Goal: Use online tool/utility: Utilize a website feature to perform a specific function

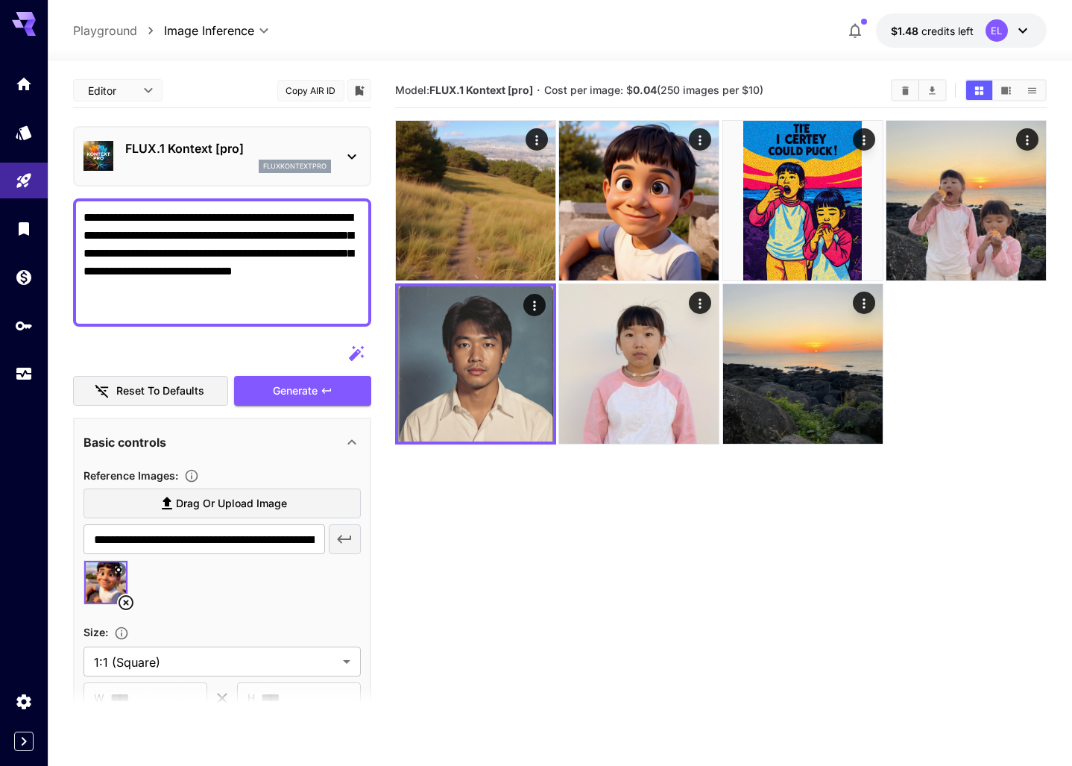
click at [229, 158] on div "FLUX.1 Kontext [pro] fluxkontextpro" at bounding box center [228, 156] width 206 height 34
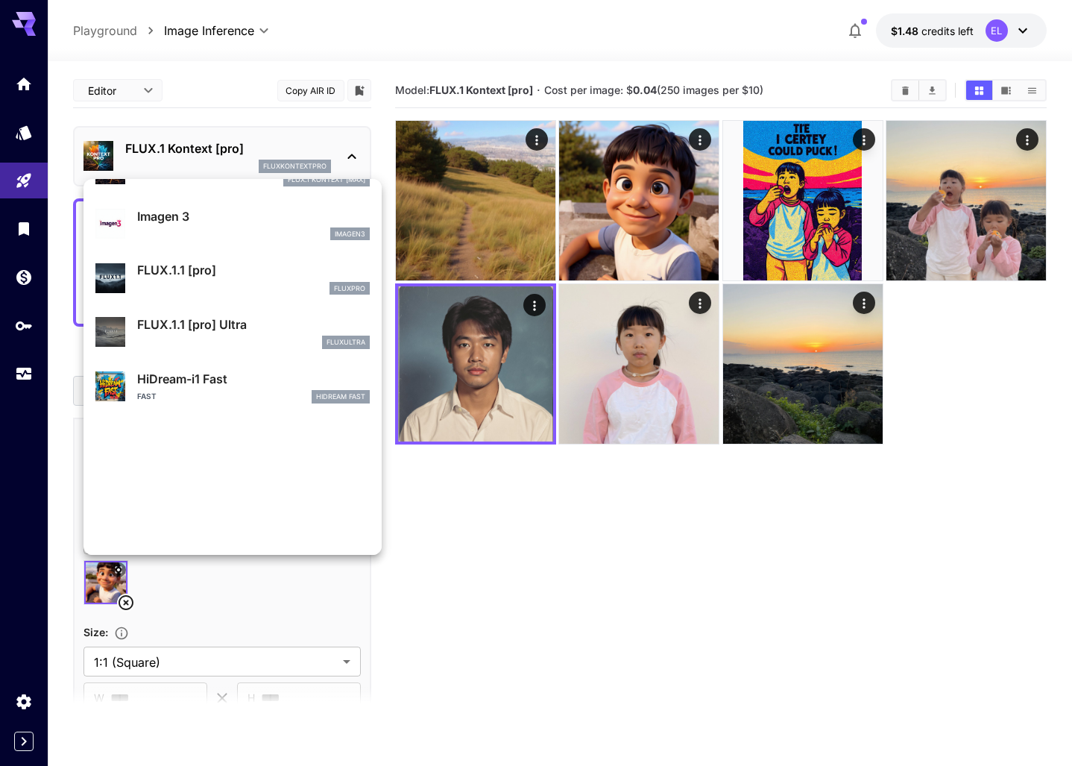
scroll to position [826, 0]
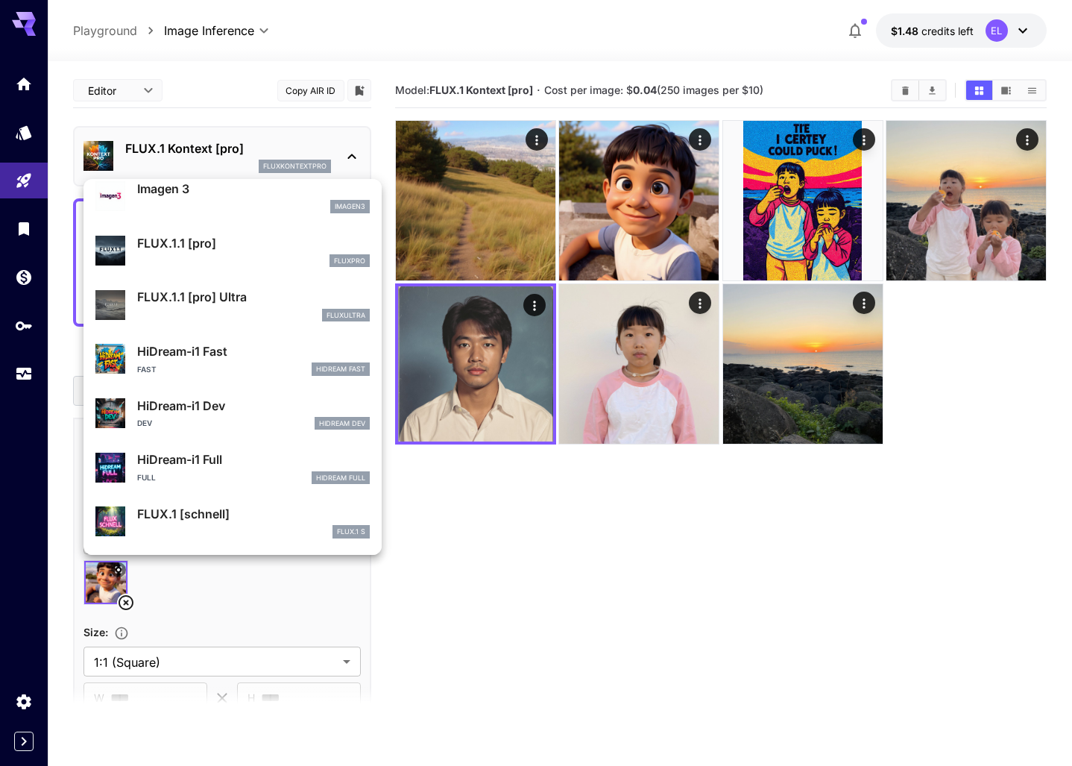
click at [620, 589] on div at bounding box center [536, 383] width 1072 height 766
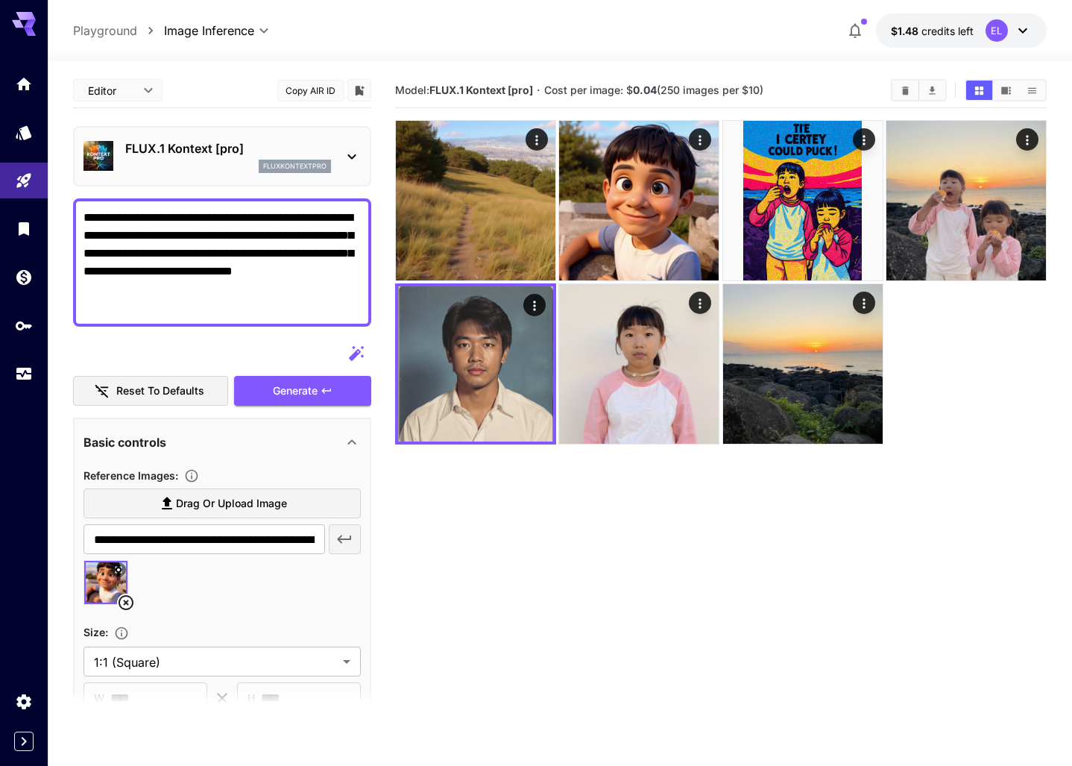
click at [194, 161] on div "fluxkontextpro" at bounding box center [228, 166] width 206 height 13
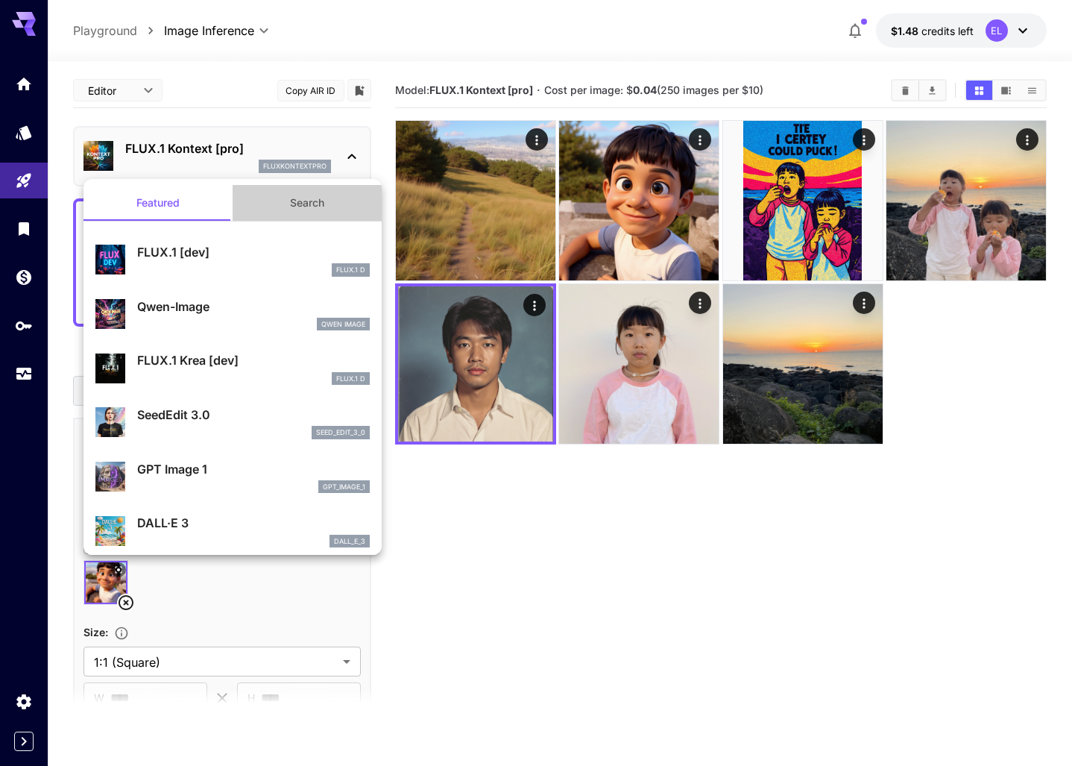
click at [311, 189] on button "Search" at bounding box center [307, 203] width 149 height 36
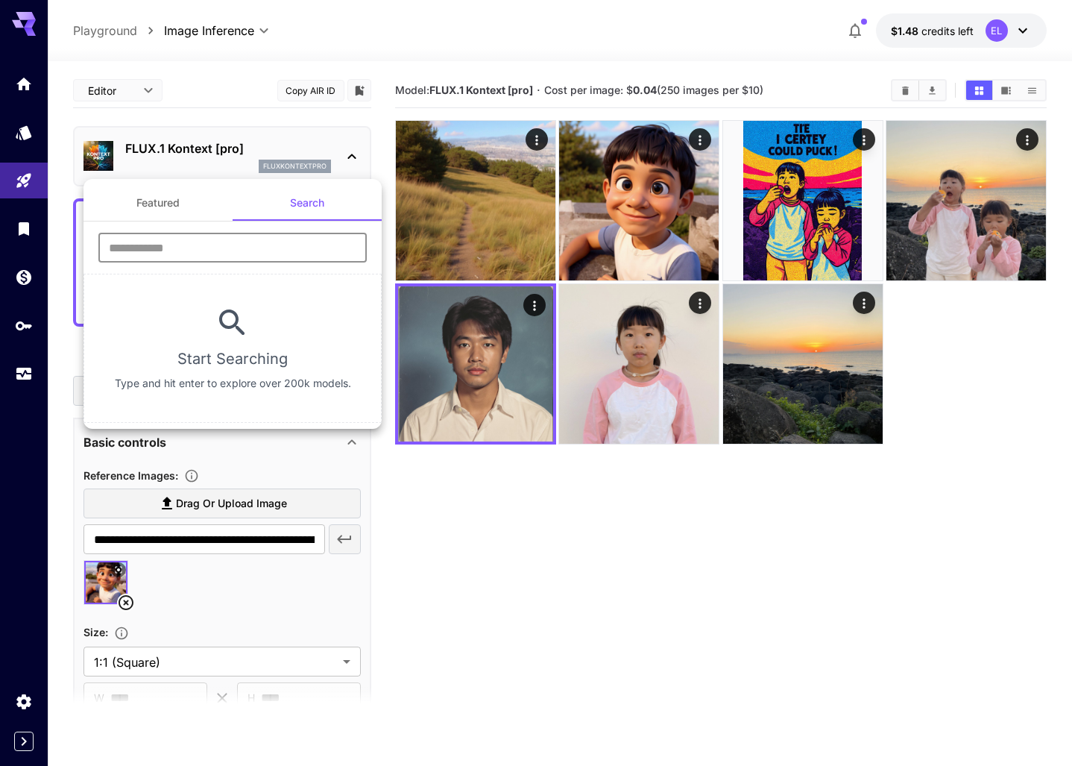
click at [271, 239] on input "text" at bounding box center [232, 248] width 268 height 30
type input "**********"
click at [233, 69] on div at bounding box center [536, 383] width 1072 height 766
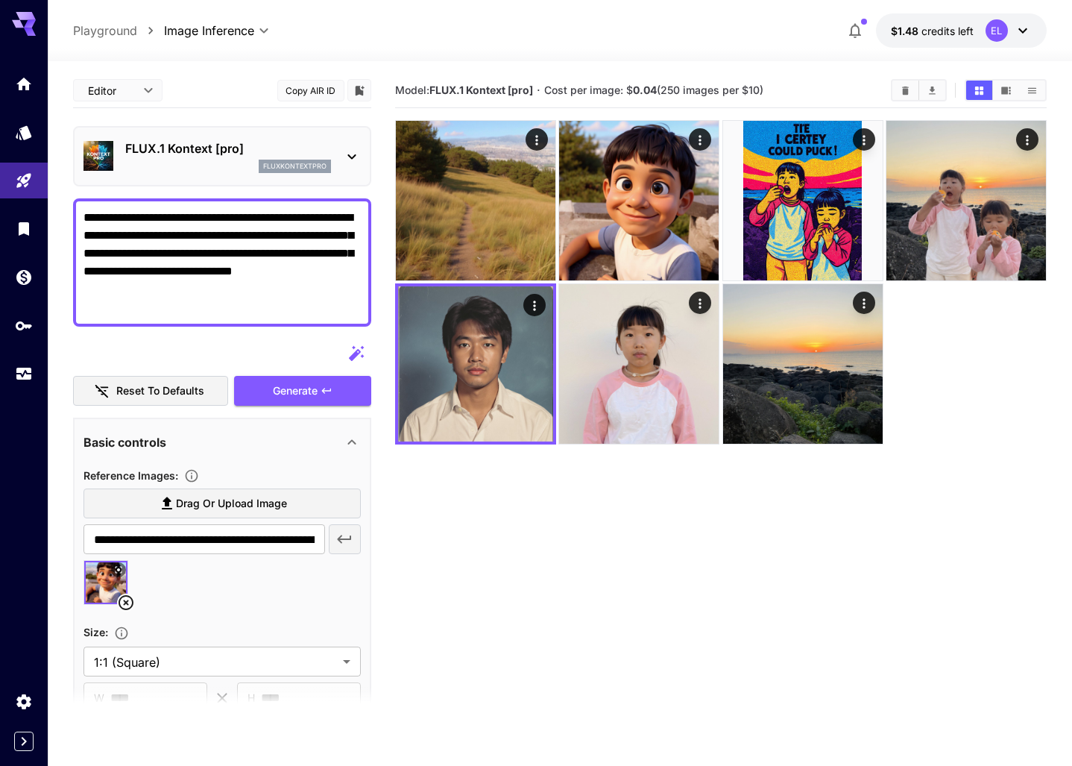
click at [478, 609] on section "Model: FLUX.1 Kontext [pro] · Cost per image: $ 0.04 (250 images per $10)" at bounding box center [720, 456] width 651 height 766
click at [36, 133] on link at bounding box center [24, 132] width 48 height 37
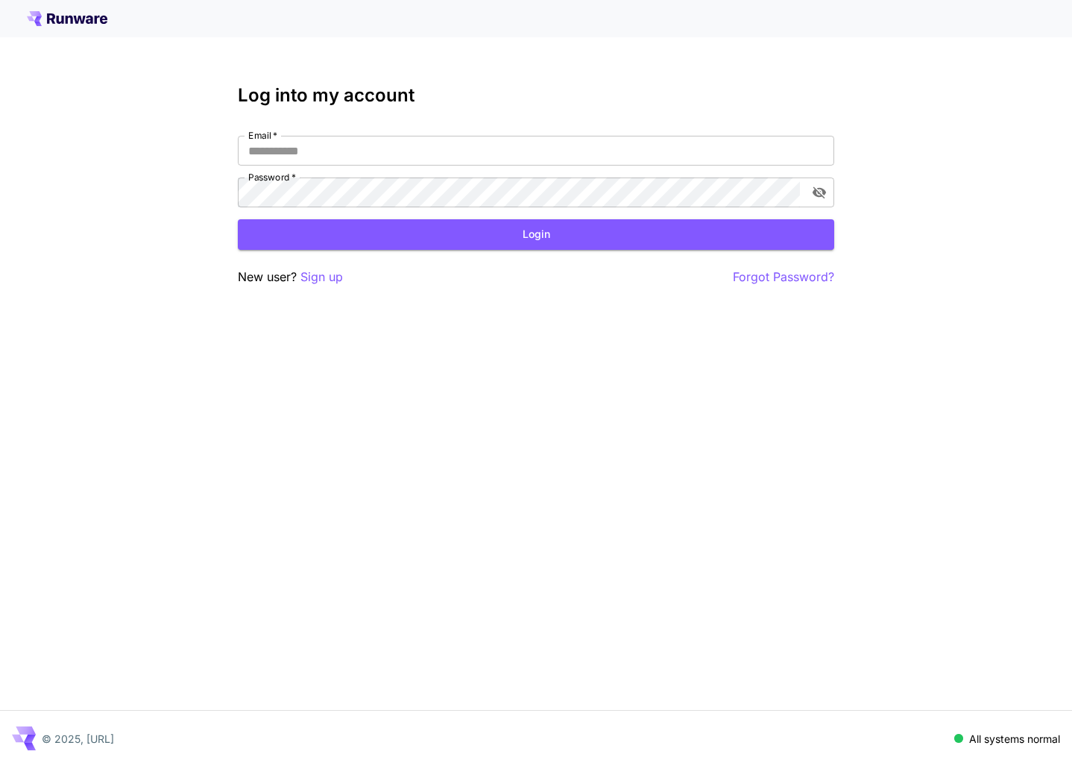
type input "**********"
click at [328, 253] on div "**********" at bounding box center [536, 185] width 597 height 201
click at [327, 242] on button "Login" at bounding box center [536, 234] width 597 height 31
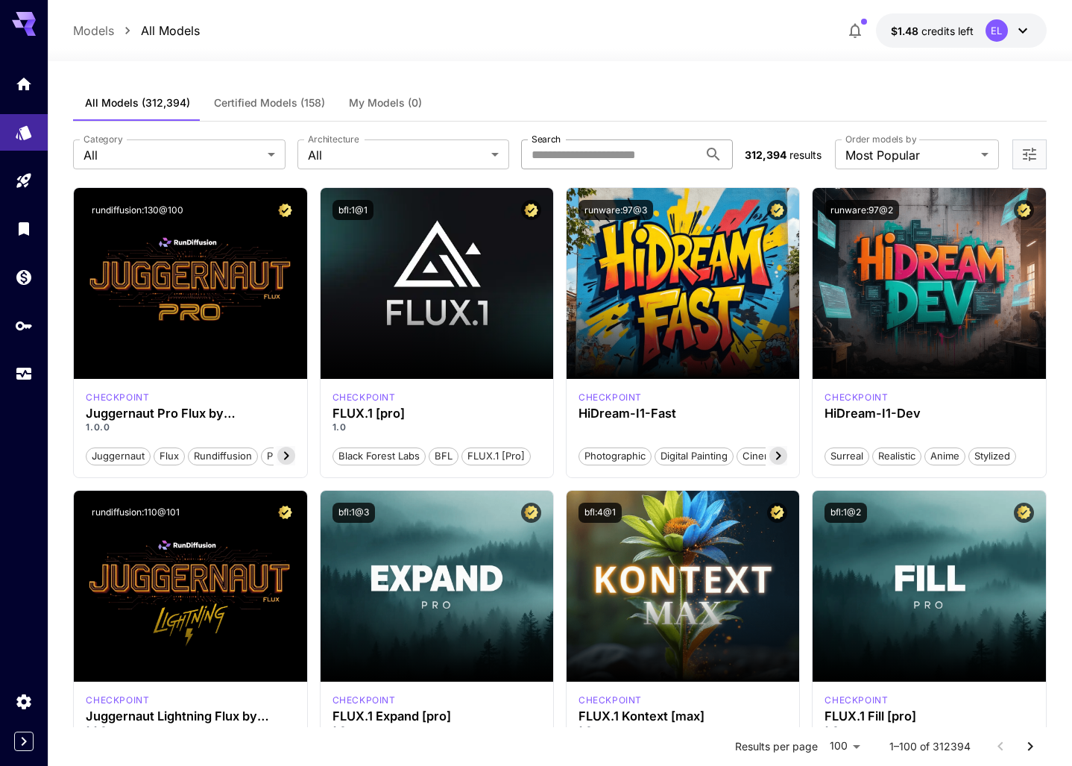
click at [546, 151] on input "Search" at bounding box center [610, 154] width 178 height 30
type input "*******"
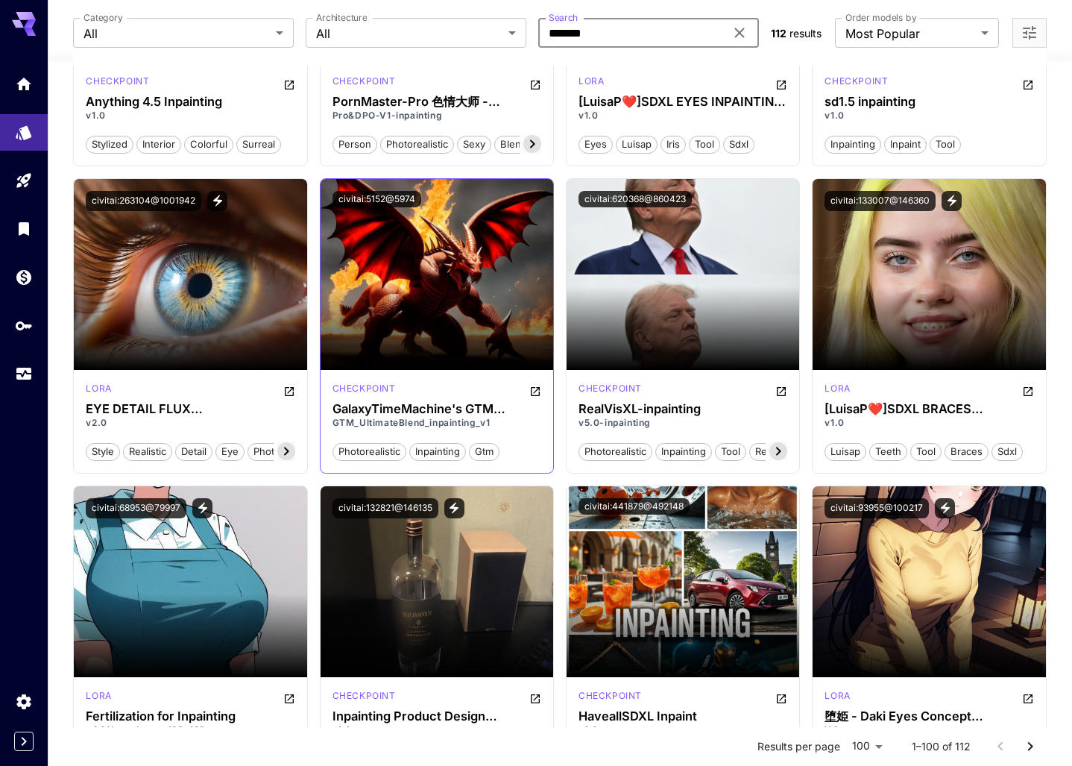
scroll to position [1238, 0]
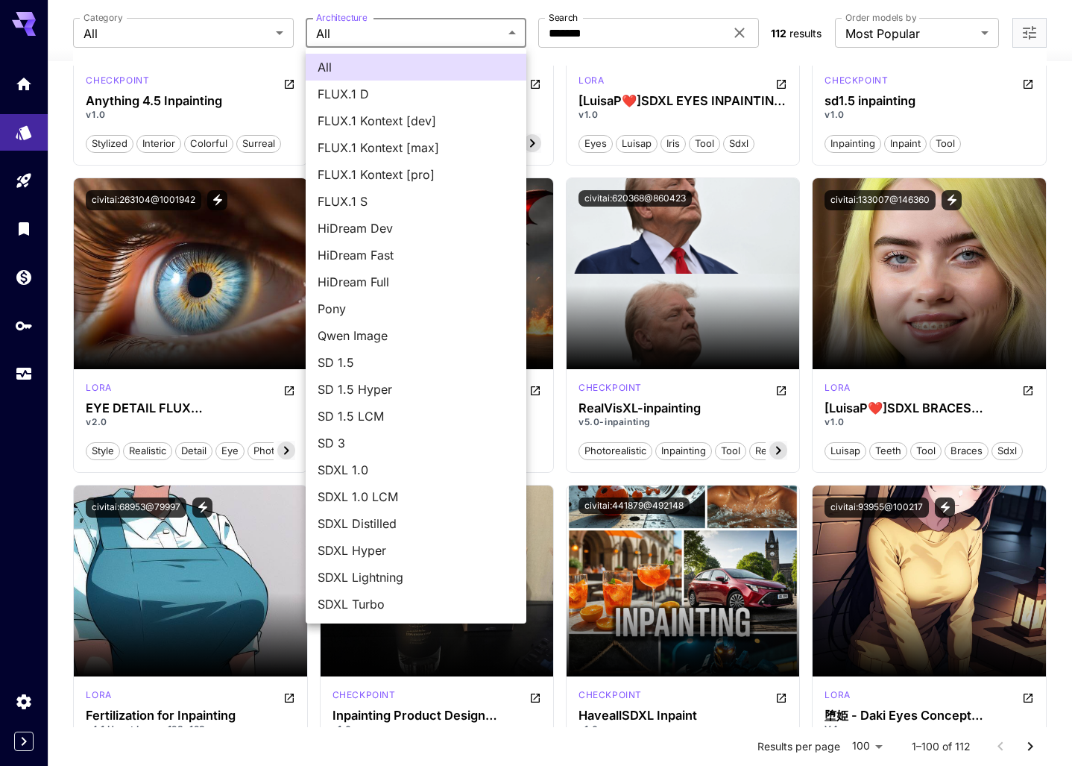
click at [380, 166] on span "FLUX.1 Kontext [pro]" at bounding box center [416, 175] width 197 height 18
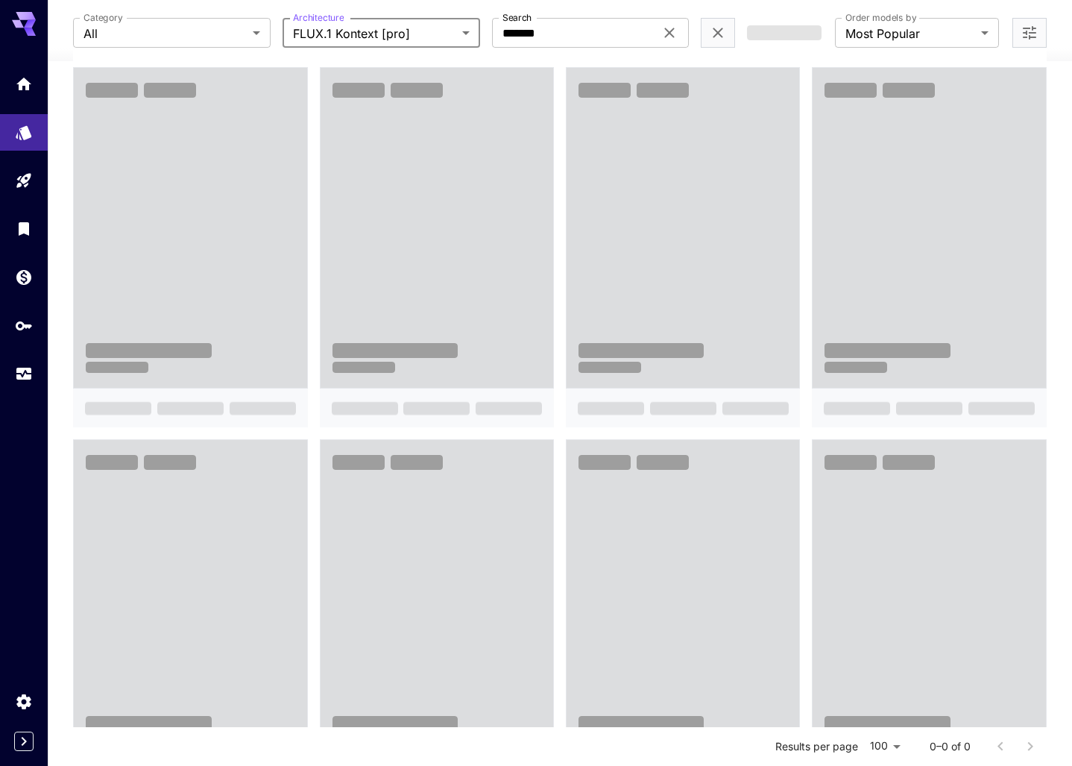
scroll to position [292, 0]
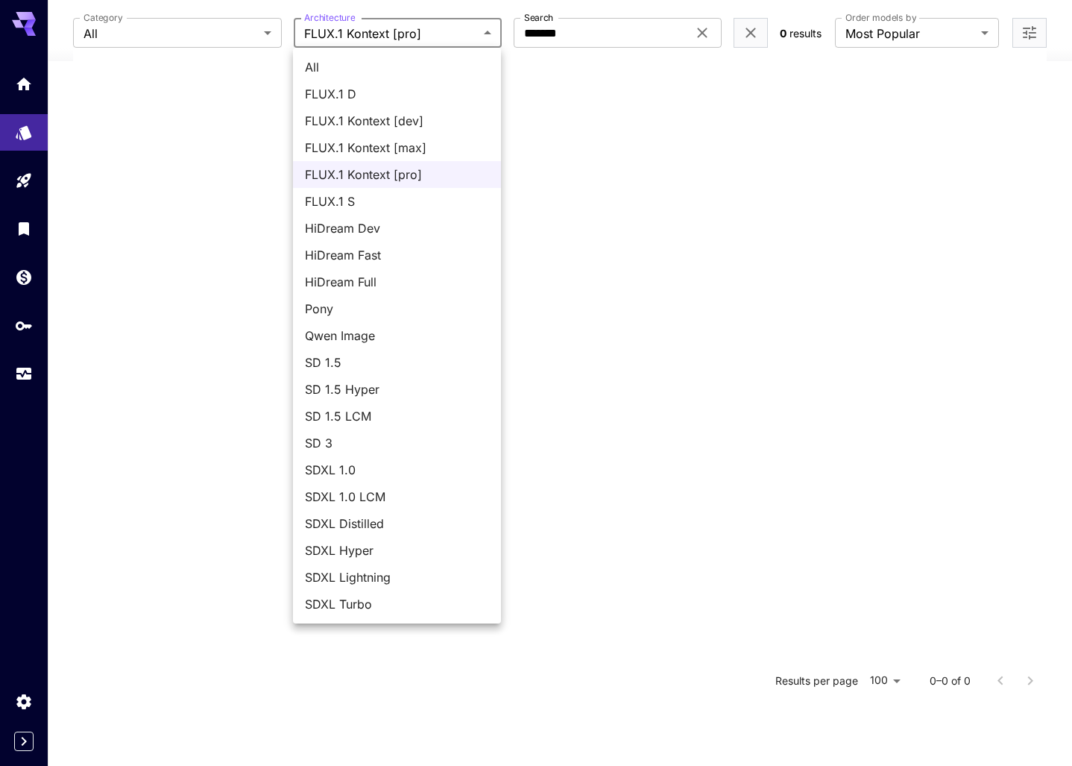
click at [431, 37] on body "**********" at bounding box center [536, 226] width 1072 height 1037
click at [387, 369] on span "SD 1.5" at bounding box center [397, 363] width 184 height 18
type input "****"
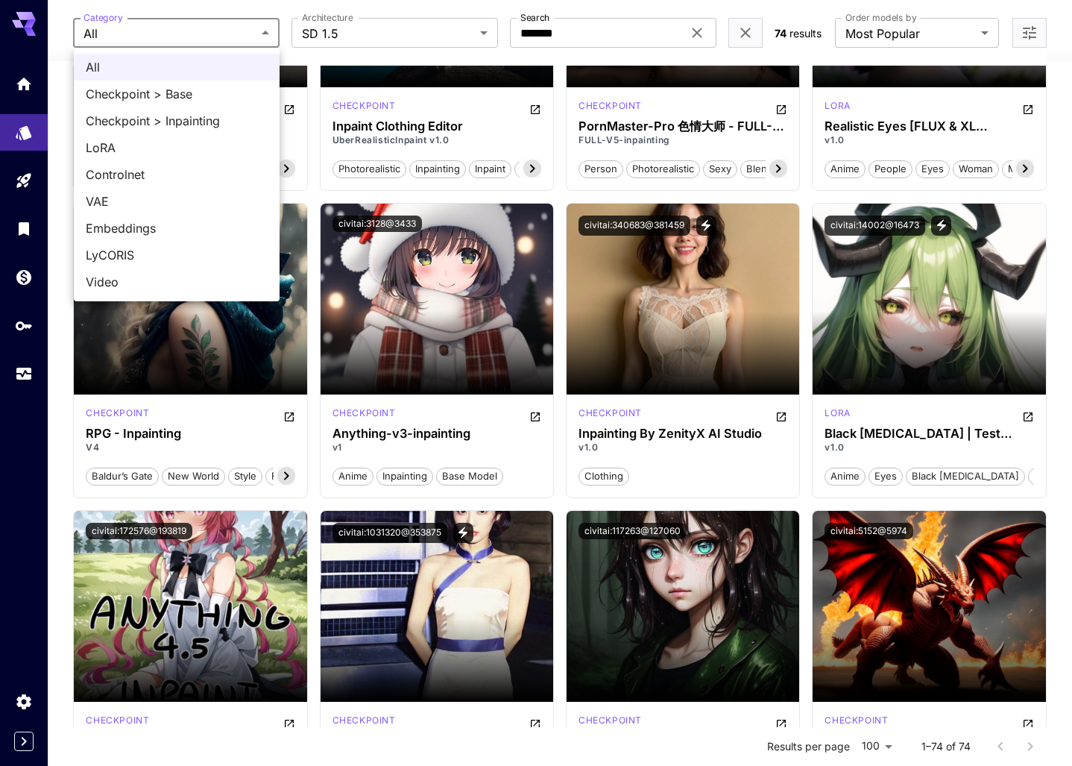
click at [187, 128] on span "Checkpoint > Inpainting" at bounding box center [177, 121] width 182 height 18
type input "**********"
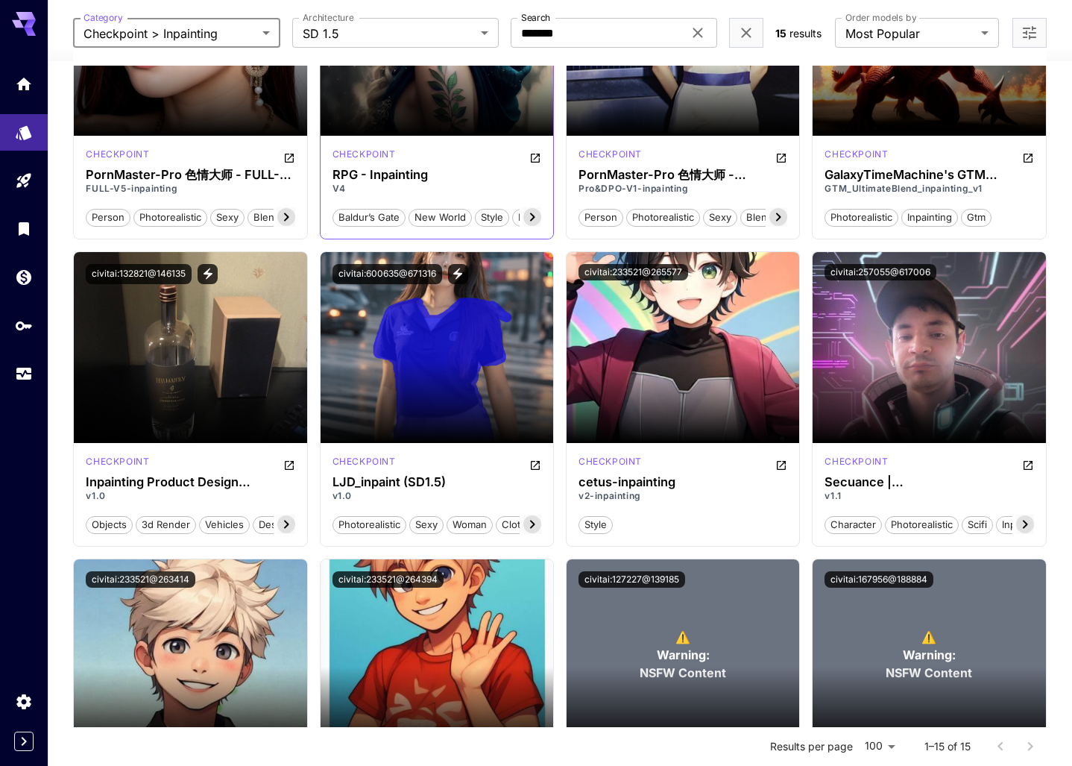
scroll to position [248, 0]
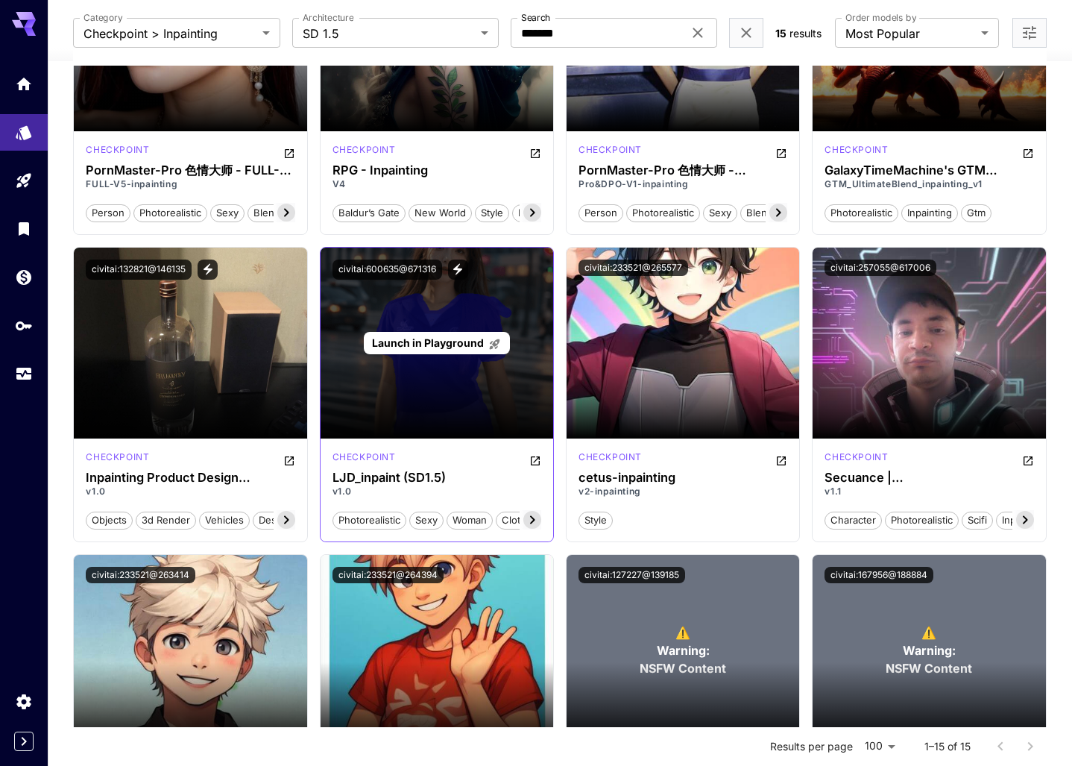
click at [429, 348] on span "Launch in Playground" at bounding box center [428, 342] width 112 height 13
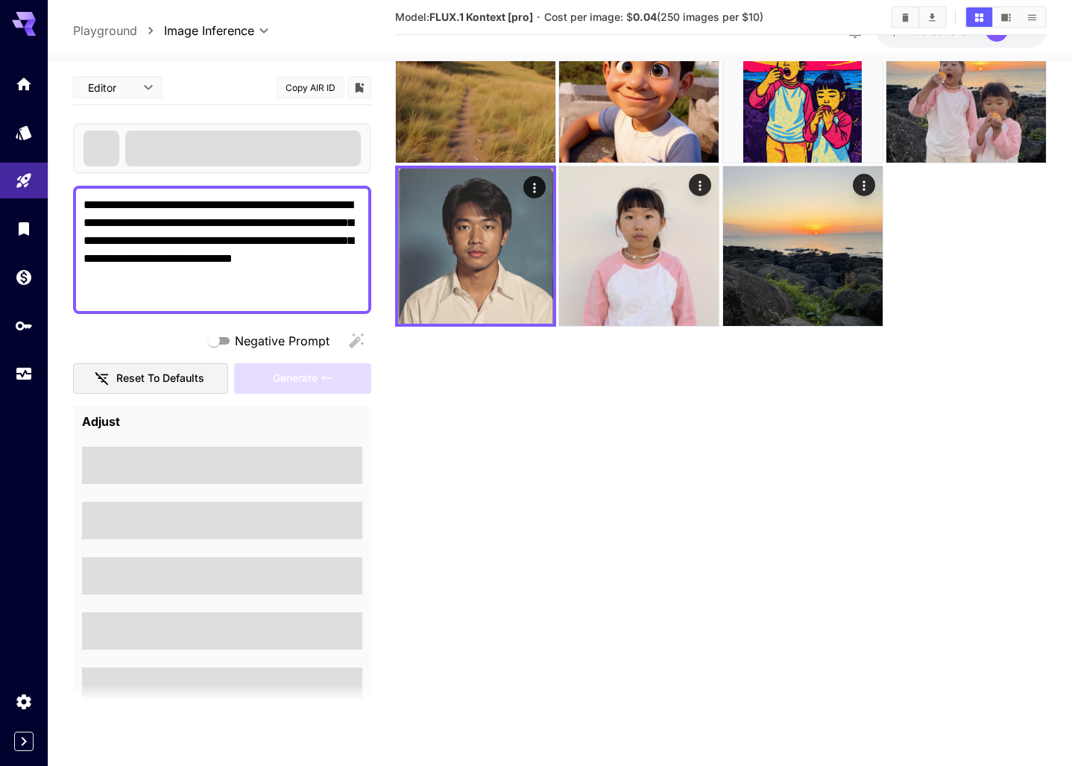
scroll to position [118, 0]
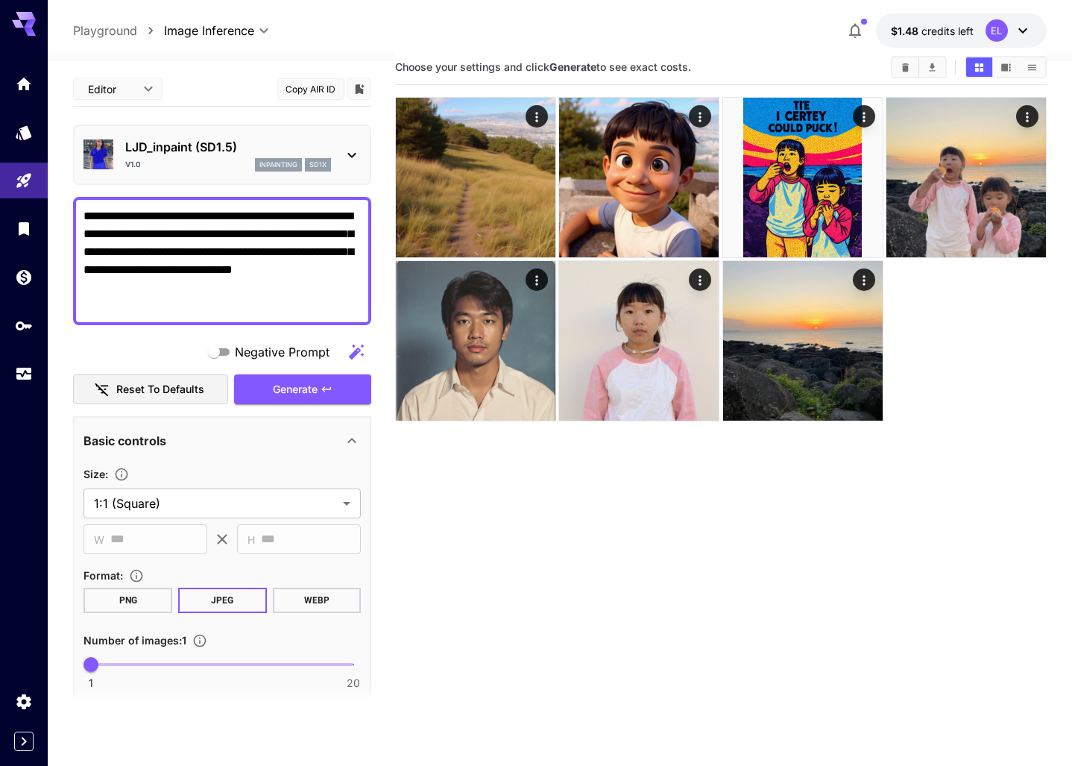
scroll to position [16, 0]
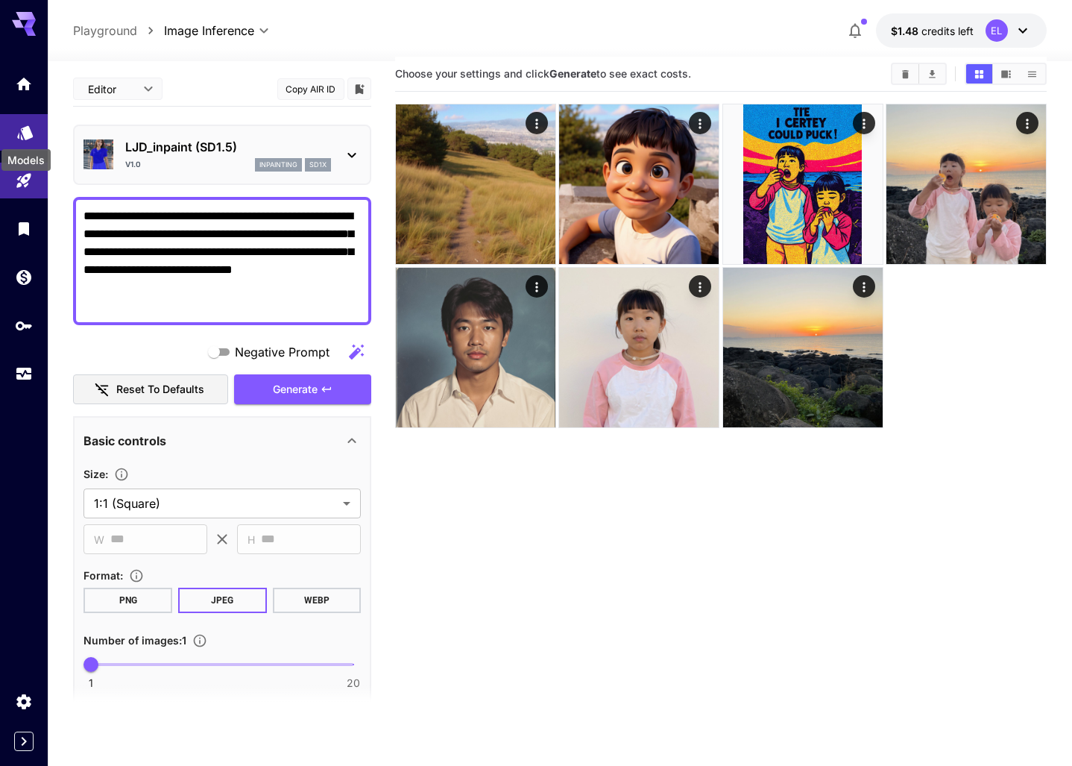
click at [34, 125] on link at bounding box center [24, 132] width 48 height 37
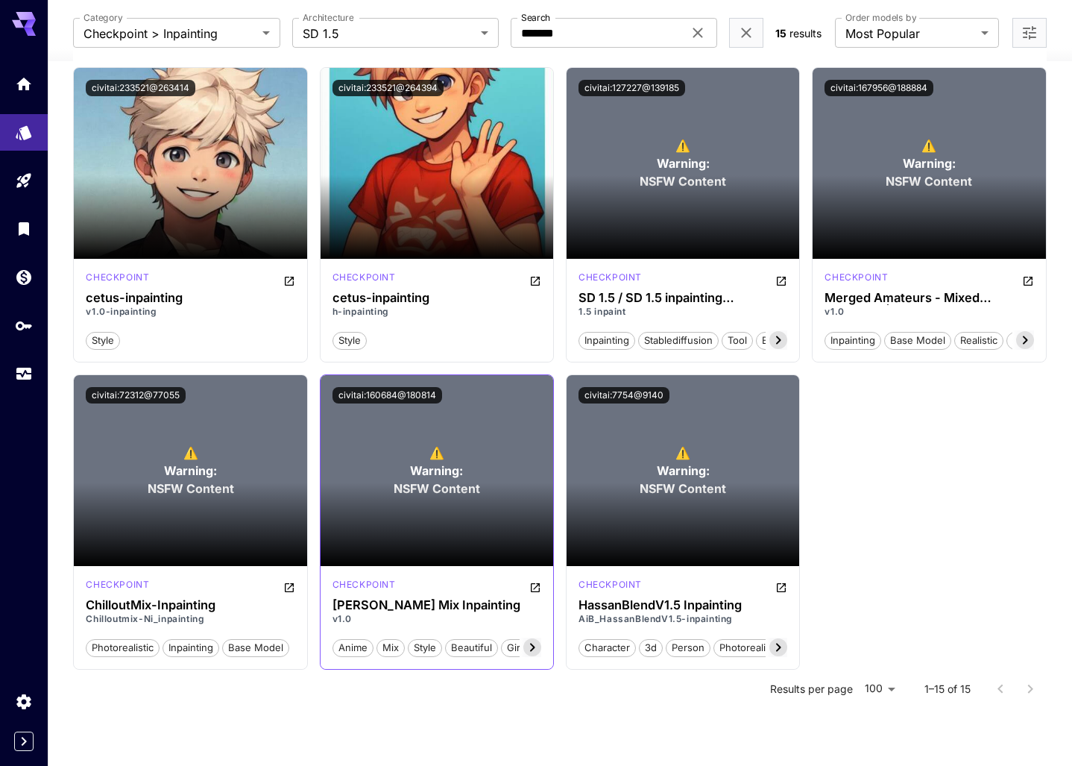
scroll to position [741, 0]
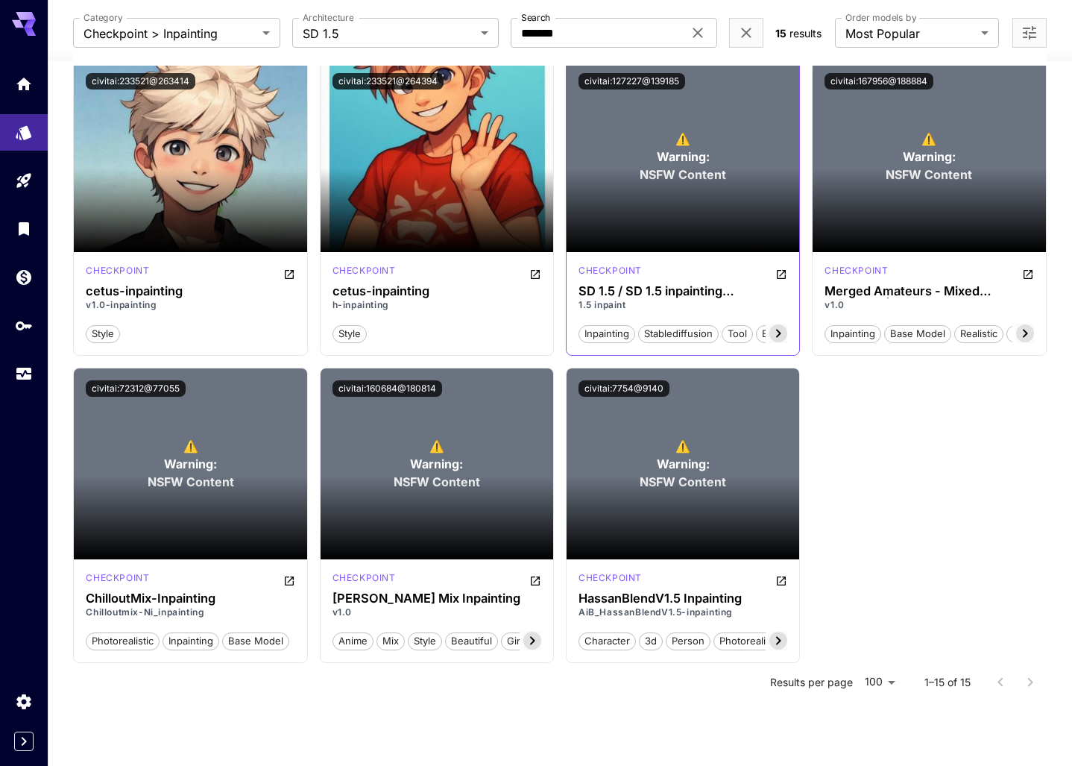
click at [685, 180] on section at bounding box center [683, 211] width 233 height 84
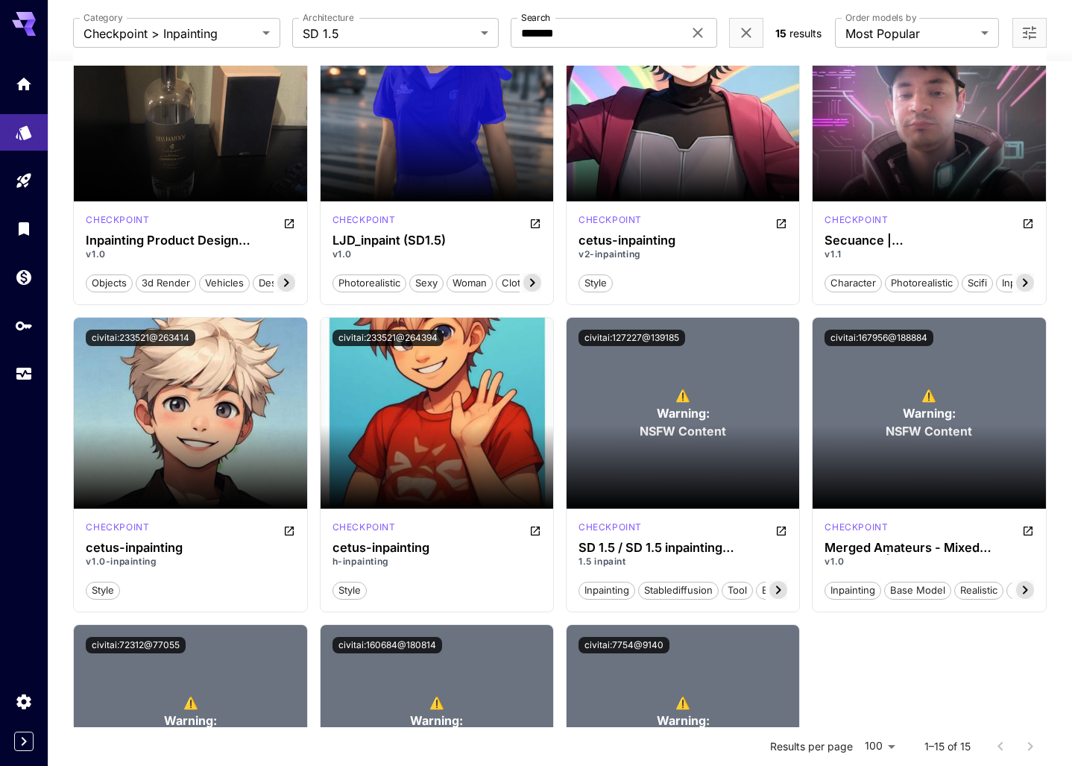
scroll to position [500, 0]
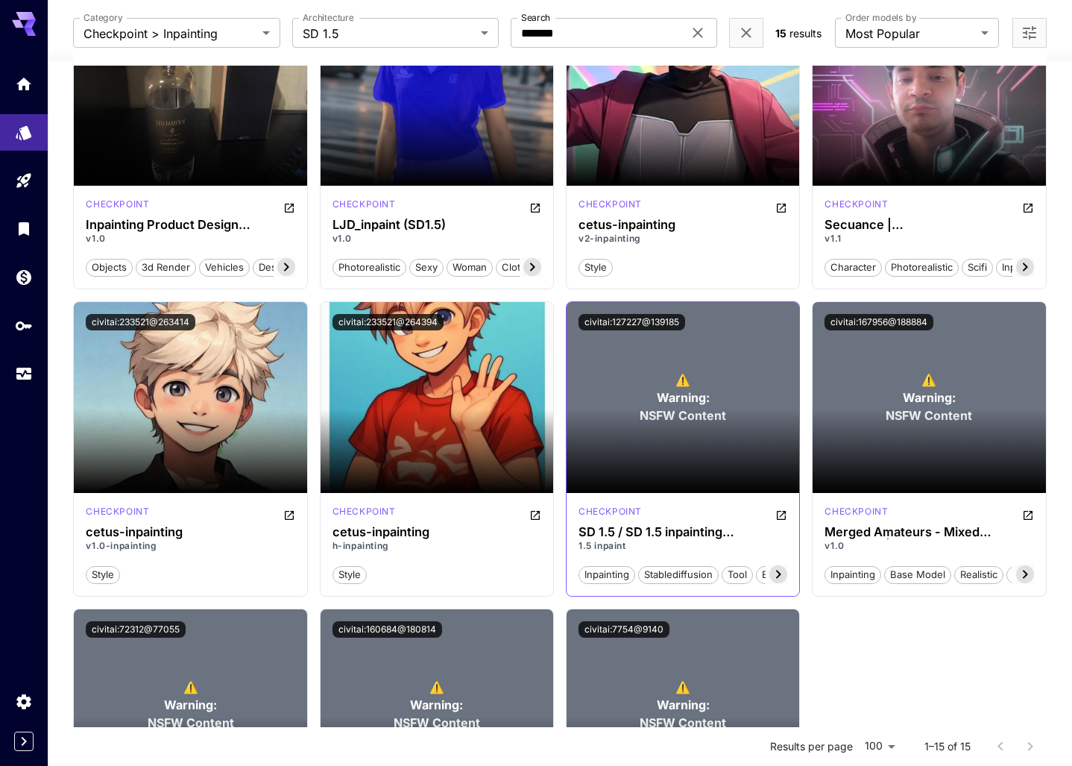
click at [671, 425] on section at bounding box center [683, 451] width 233 height 84
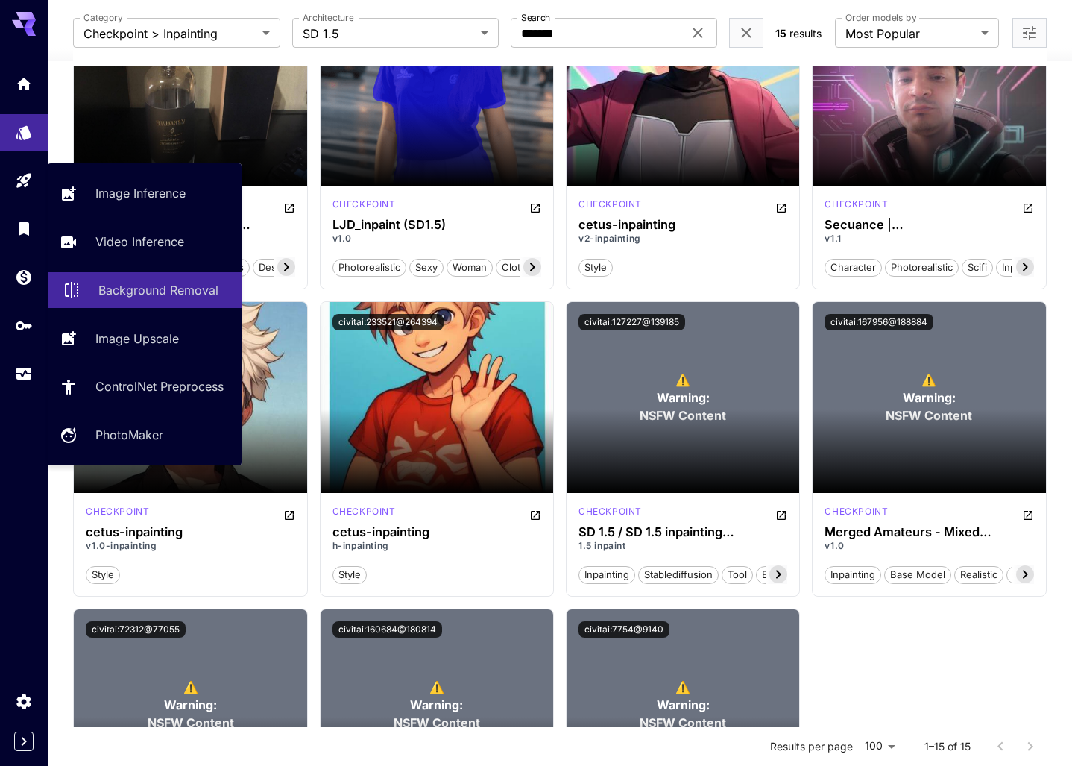
click at [130, 288] on p "Background Removal" at bounding box center [158, 290] width 120 height 18
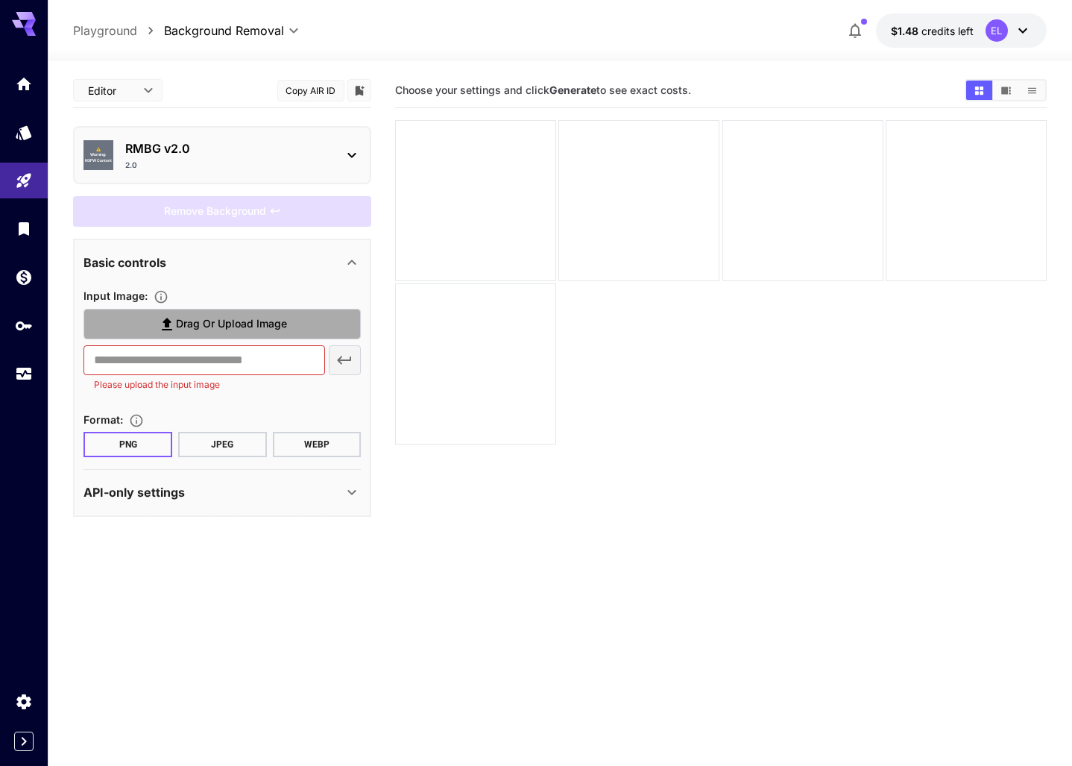
click at [208, 323] on span "Drag or upload image" at bounding box center [231, 324] width 111 height 19
click at [0, 0] on input "Drag or upload image" at bounding box center [0, 0] width 0 height 0
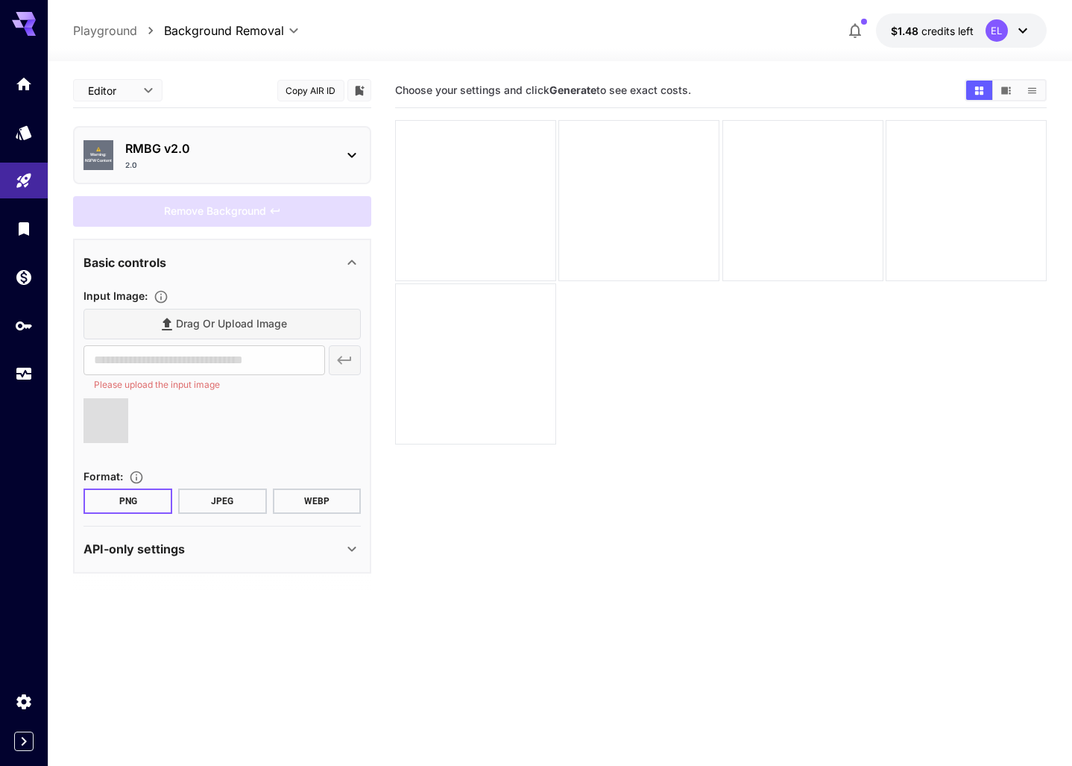
type input "**********"
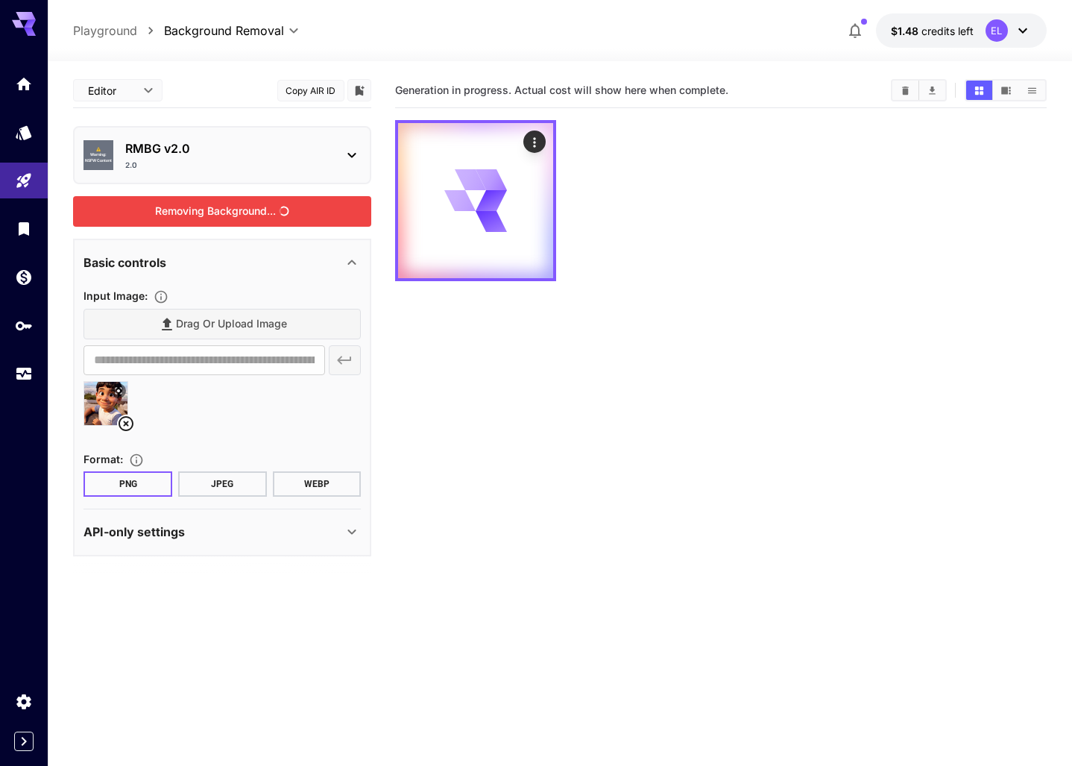
click at [286, 199] on div "Removing Background..." at bounding box center [222, 211] width 298 height 31
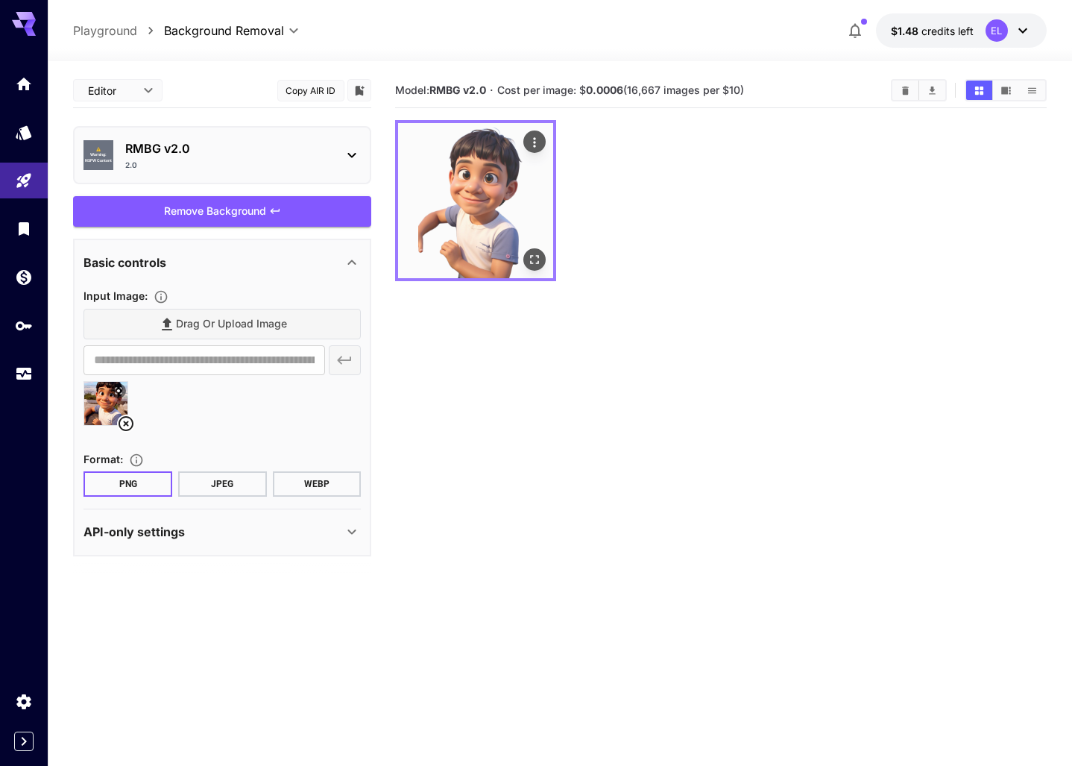
click at [441, 249] on img at bounding box center [475, 200] width 155 height 155
click at [533, 263] on icon "Open in fullscreen" at bounding box center [534, 259] width 9 height 9
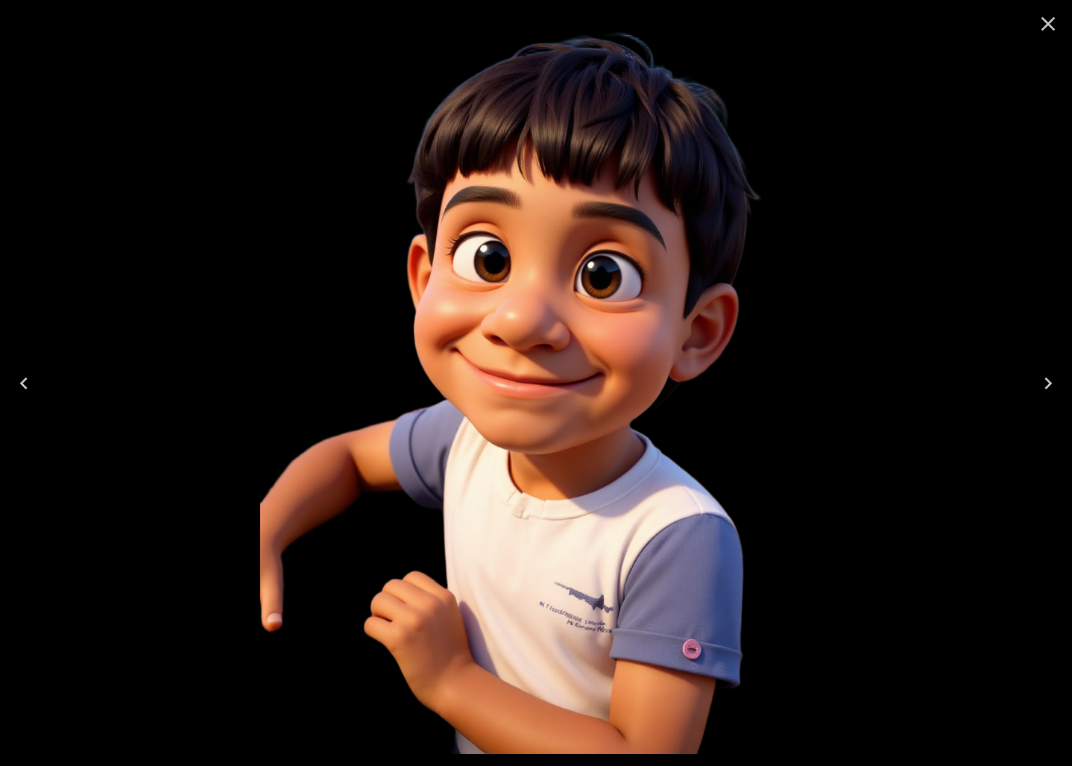
click at [1065, 32] on button "Close" at bounding box center [1049, 24] width 36 height 36
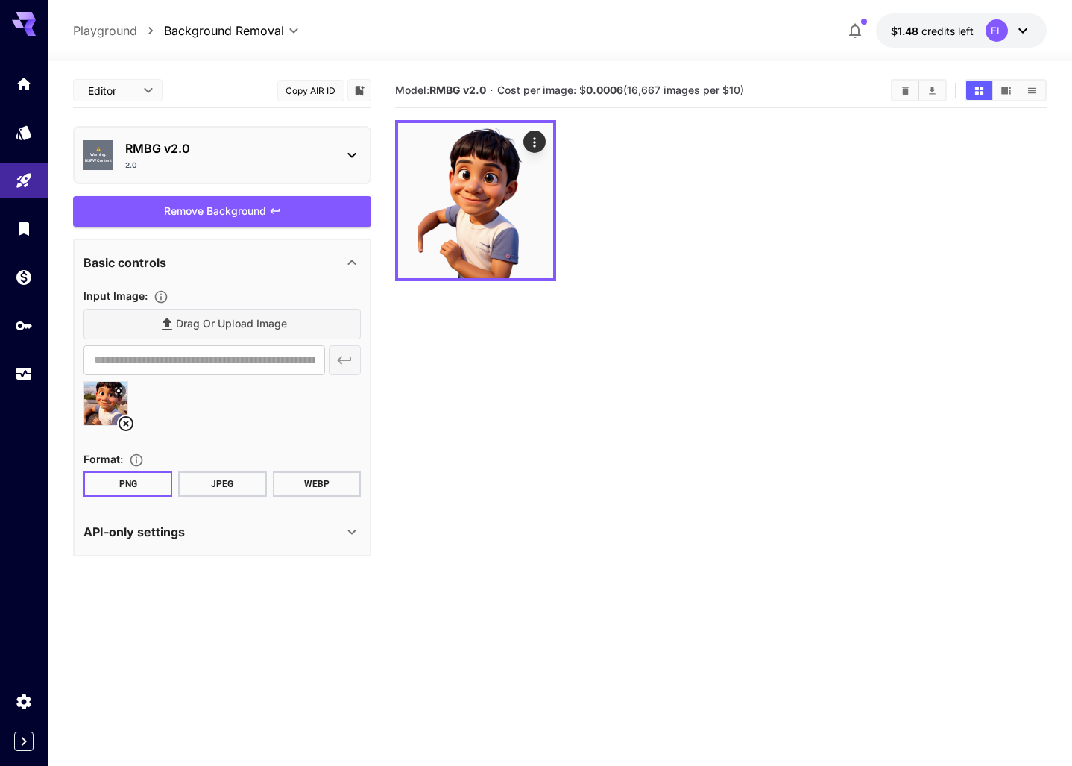
scroll to position [1, 0]
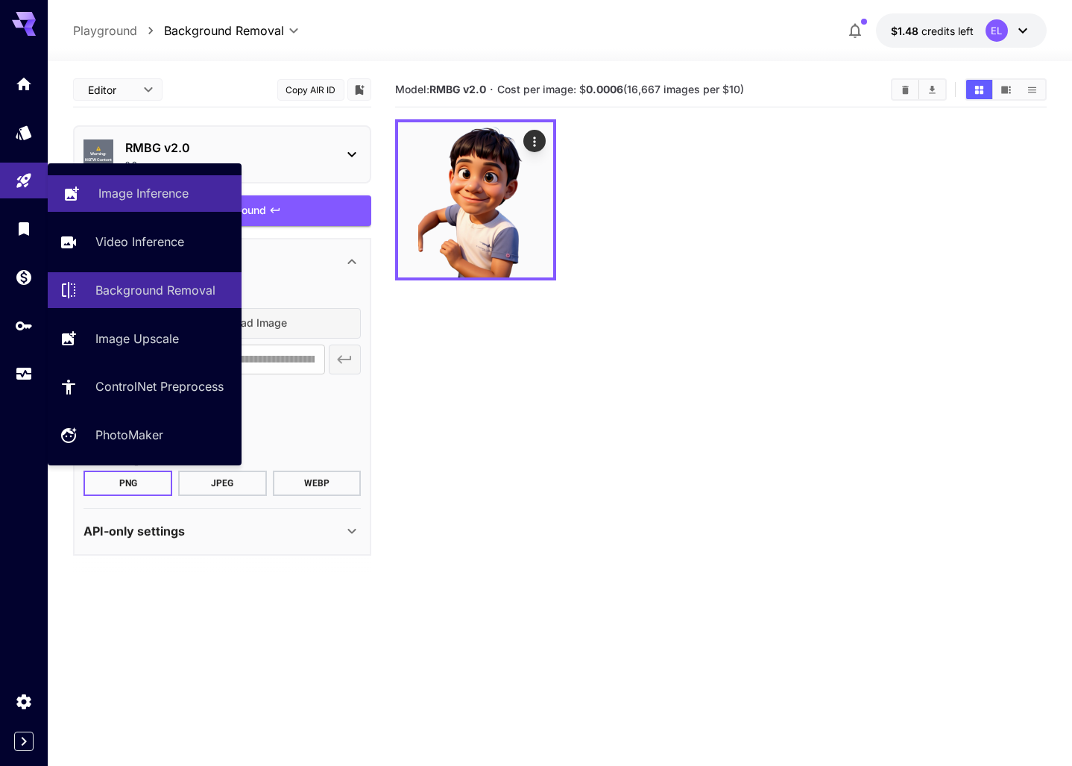
click at [130, 192] on p "Image Inference" at bounding box center [143, 193] width 90 height 18
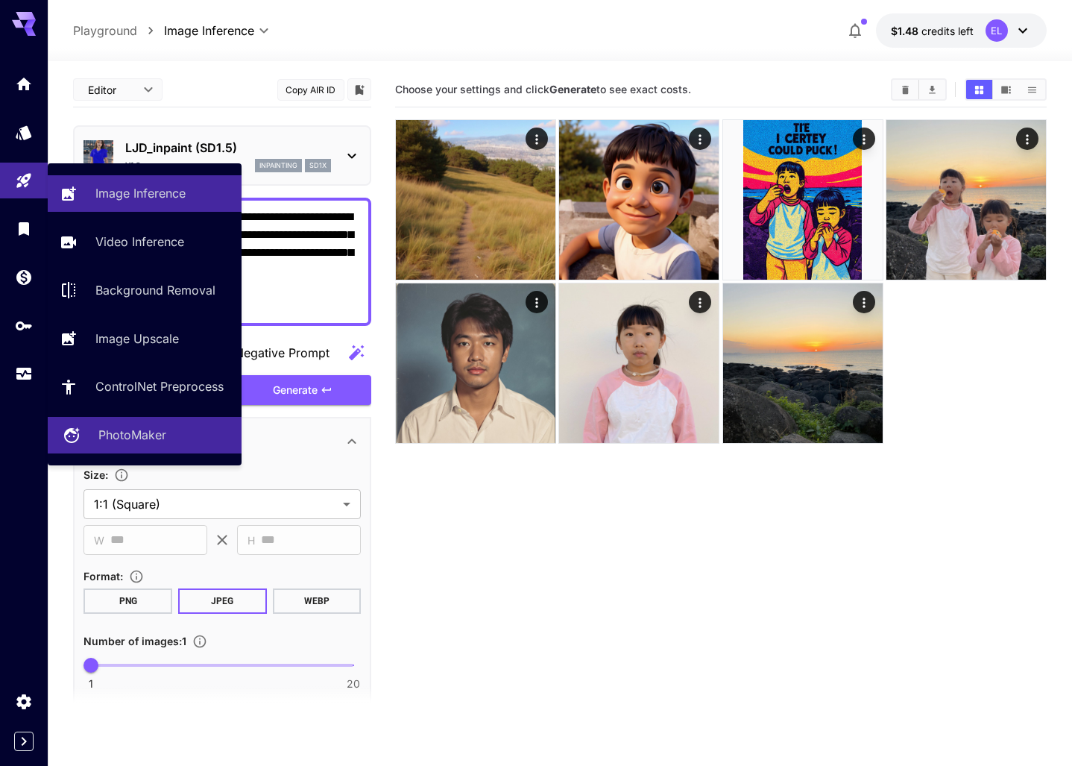
click at [139, 430] on p "PhotoMaker" at bounding box center [132, 435] width 68 height 18
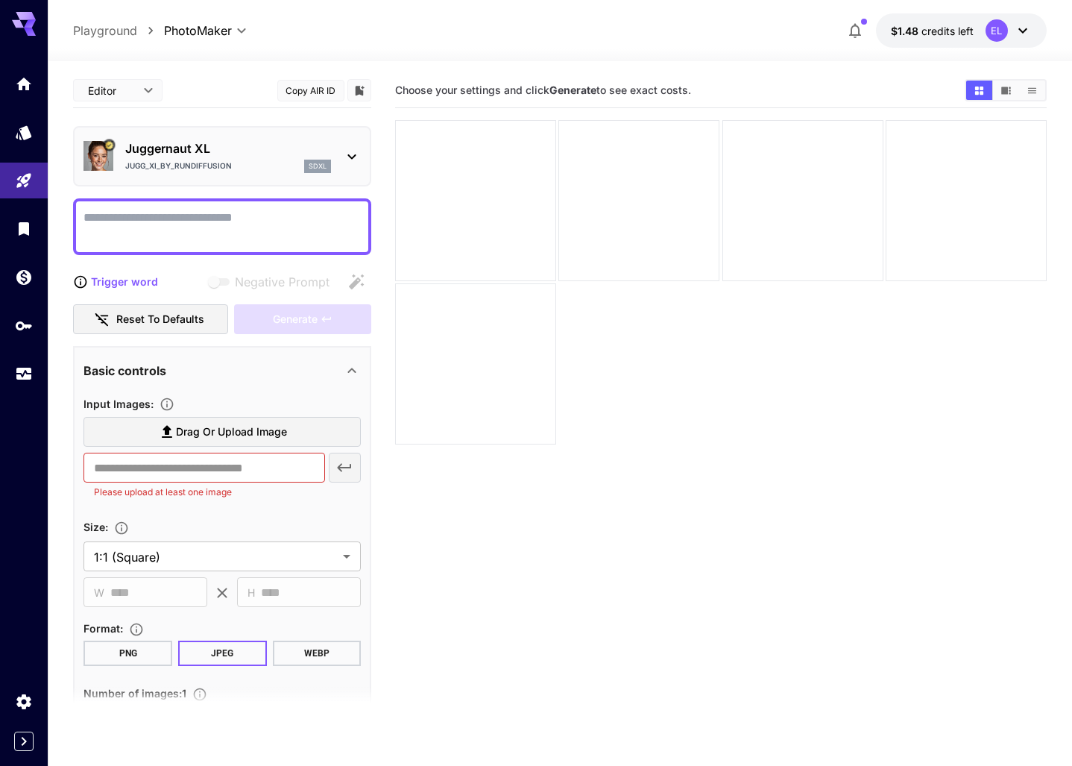
click at [154, 161] on p "Jugg_XI_by_RunDiffusion" at bounding box center [178, 165] width 107 height 11
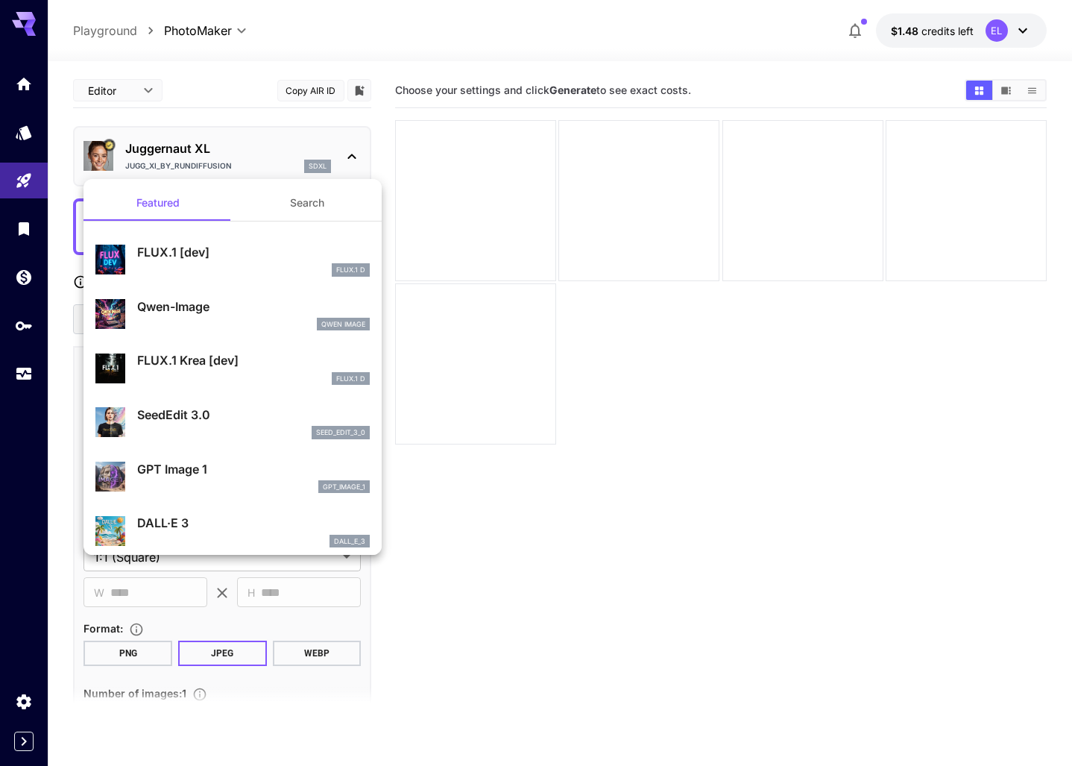
click at [111, 139] on div at bounding box center [536, 383] width 1072 height 766
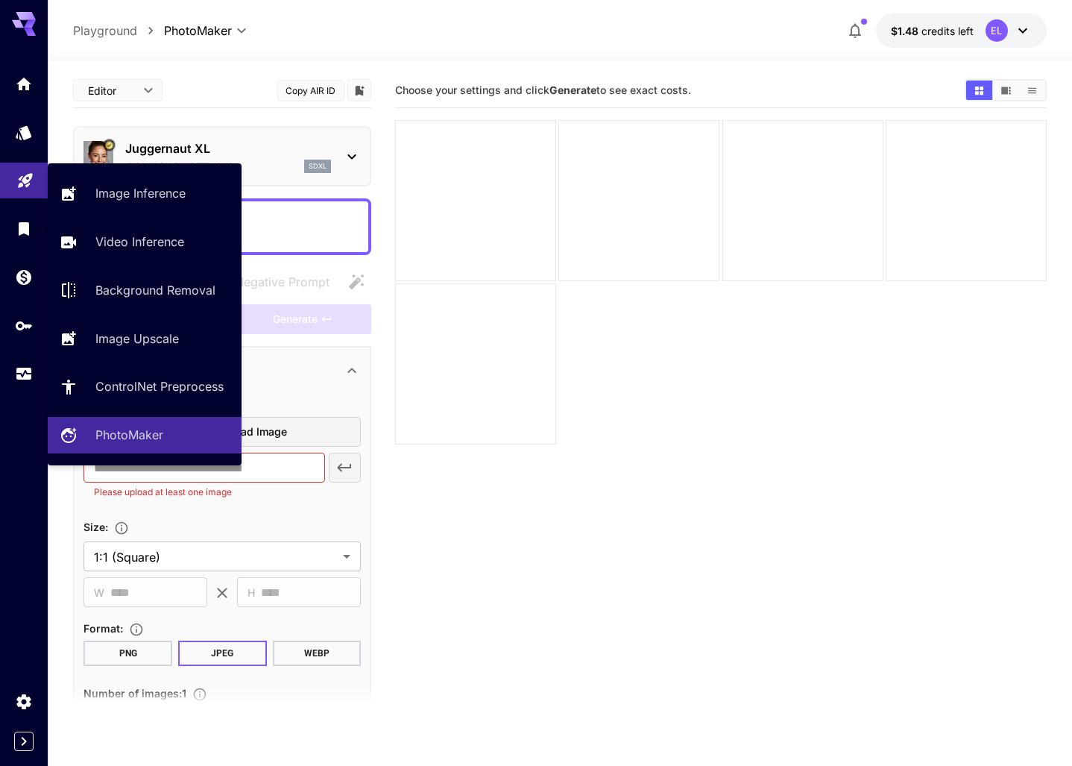
click at [26, 179] on icon "Playground" at bounding box center [25, 176] width 14 height 14
type input "**********"
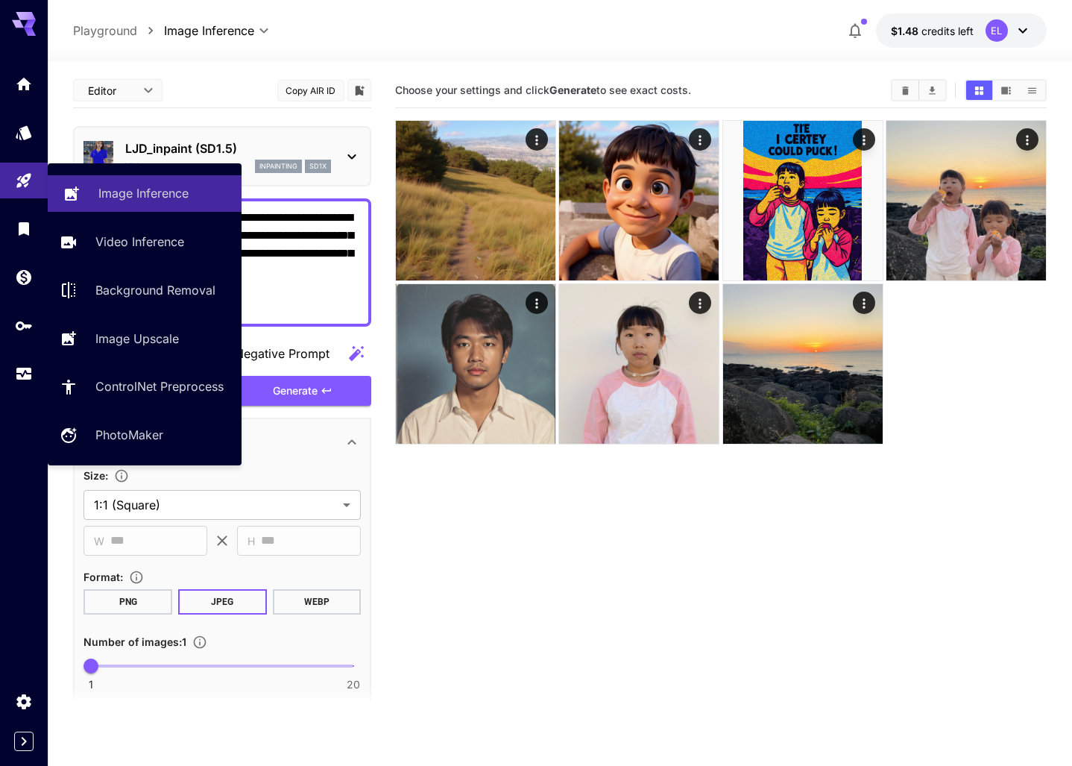
click at [155, 192] on p "Image Inference" at bounding box center [143, 193] width 90 height 18
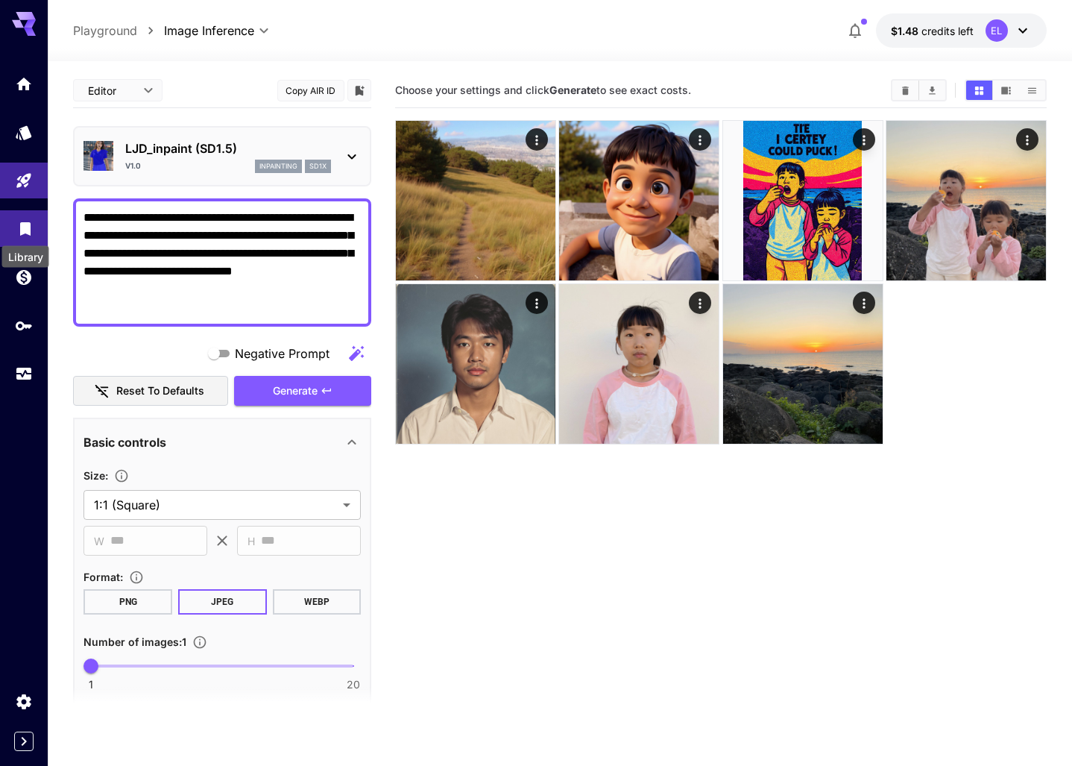
click at [24, 223] on icon "Library" at bounding box center [25, 224] width 10 height 13
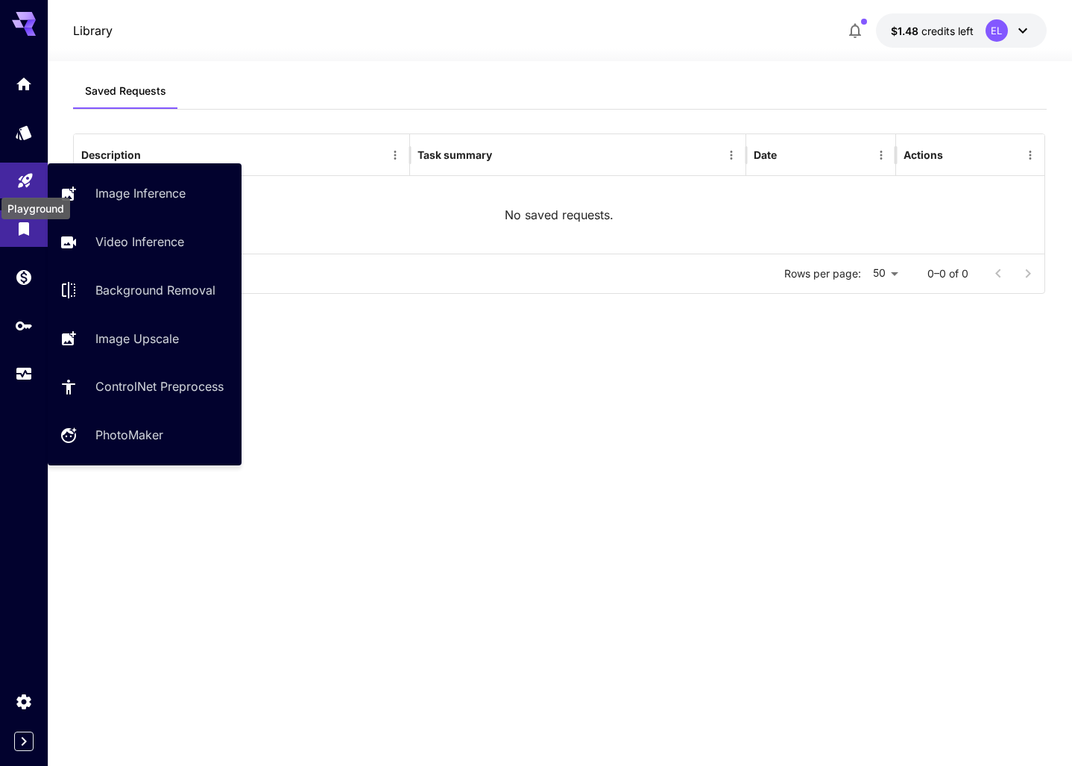
click at [31, 180] on icon "Playground" at bounding box center [25, 176] width 18 height 18
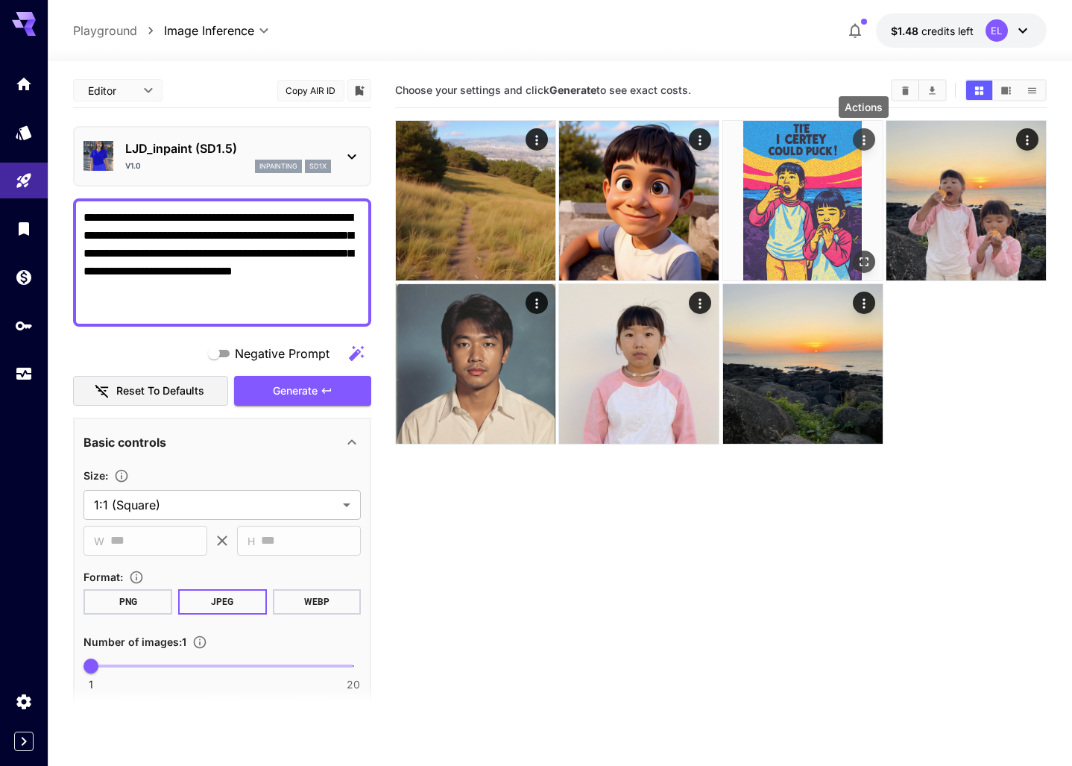
click at [864, 133] on icon "Actions" at bounding box center [864, 140] width 15 height 15
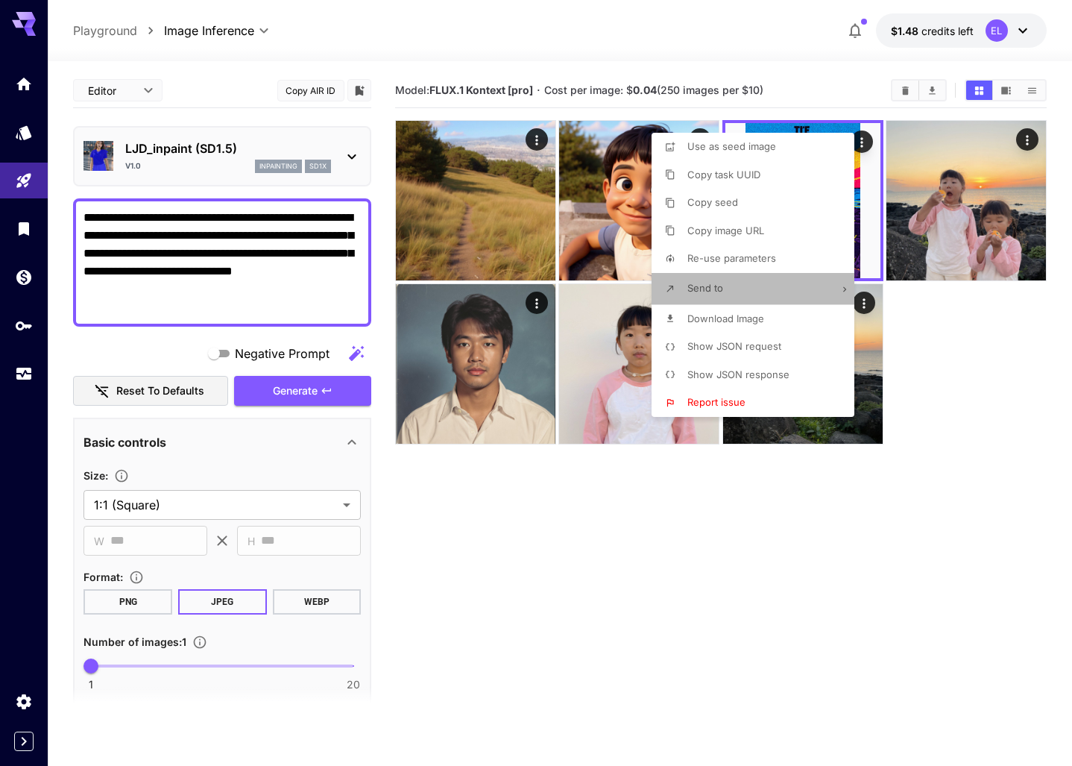
click at [801, 285] on li "Send to" at bounding box center [758, 288] width 212 height 31
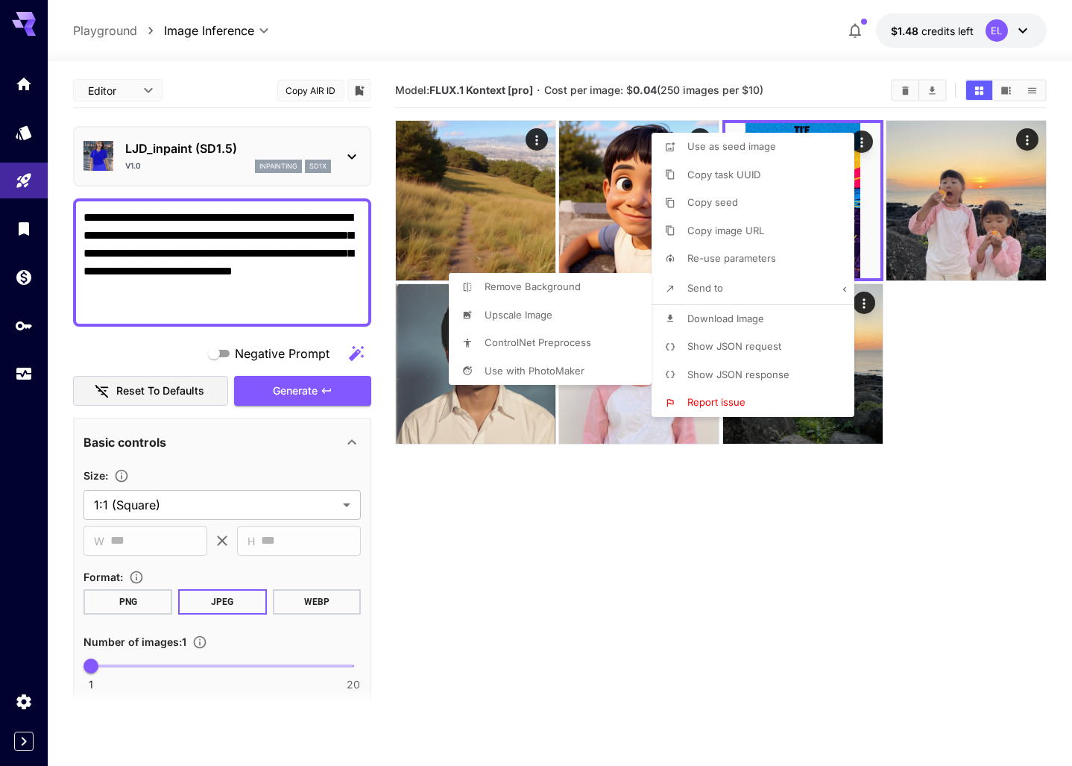
click at [1016, 362] on div at bounding box center [536, 383] width 1072 height 766
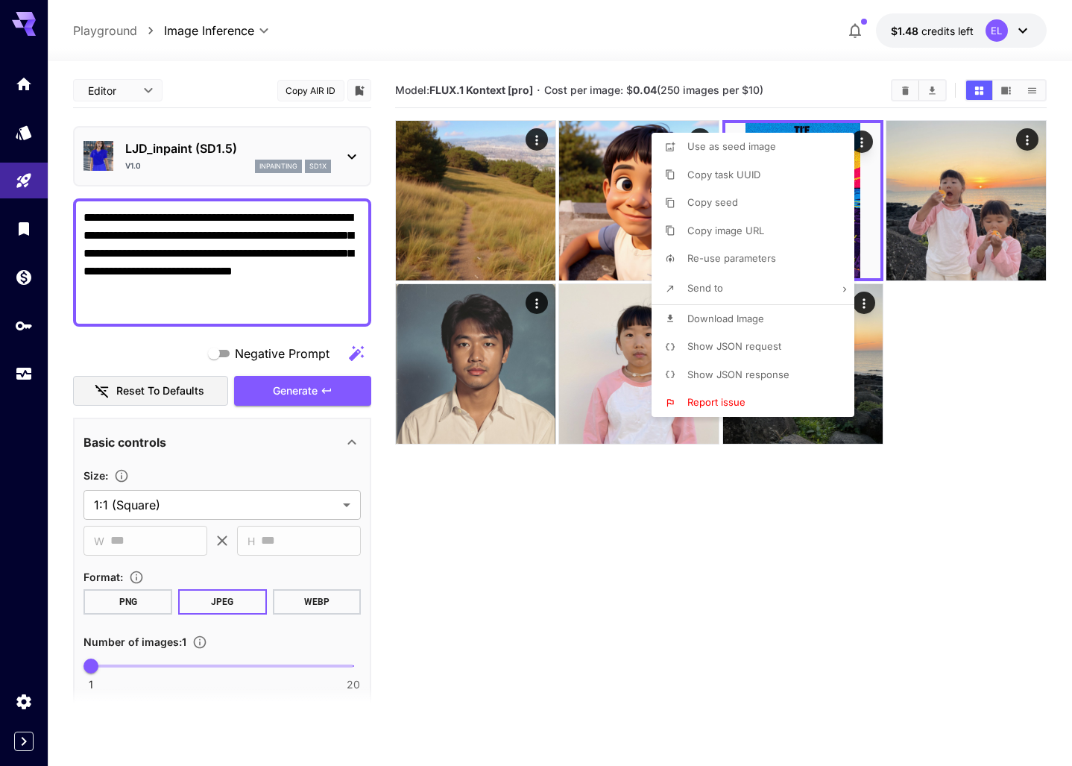
click at [1028, 131] on div at bounding box center [536, 383] width 1072 height 766
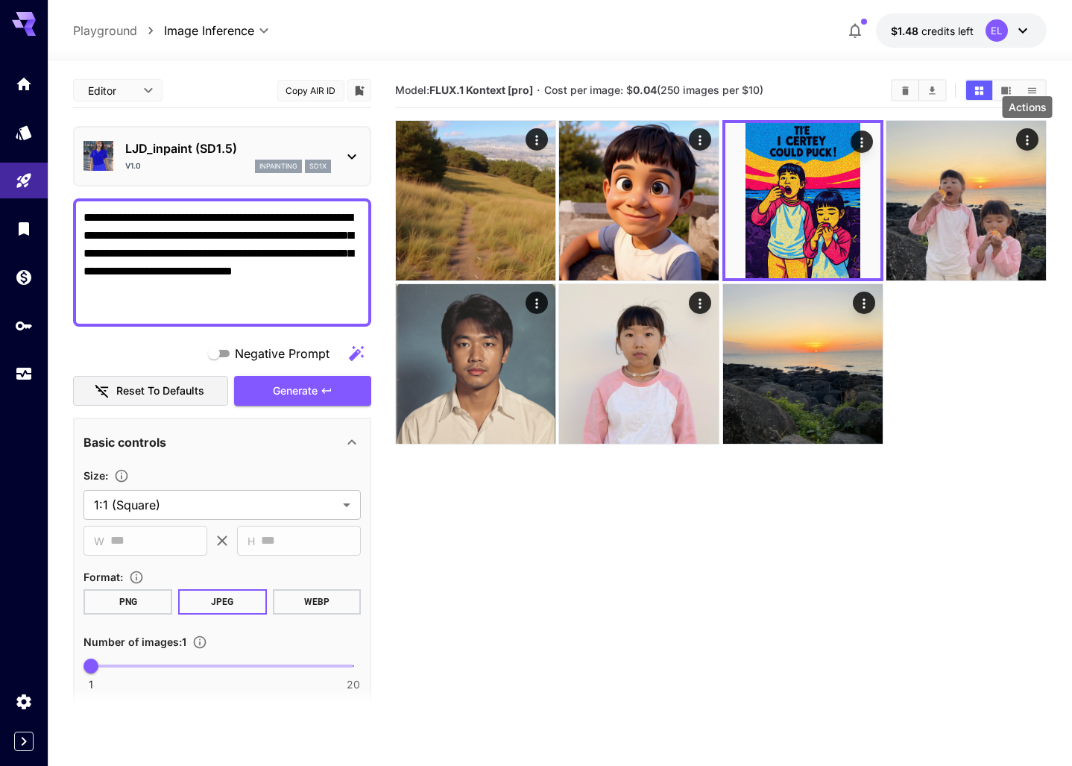
click at [1024, 139] on icon "Actions" at bounding box center [1027, 140] width 15 height 15
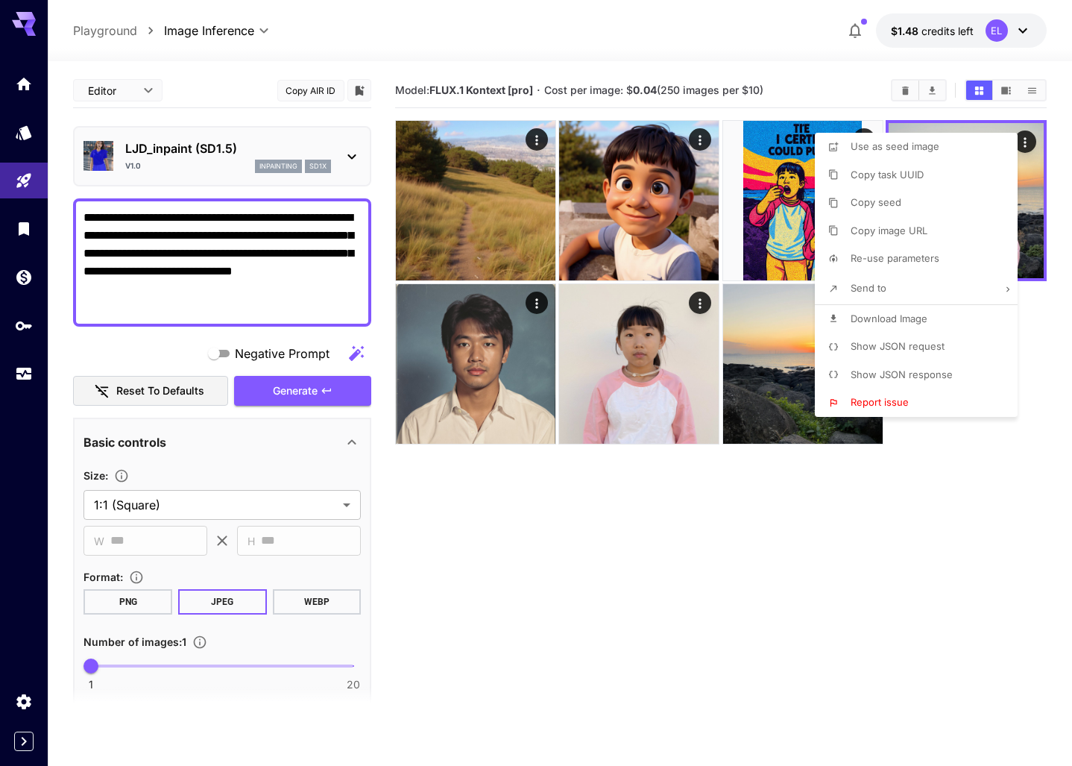
drag, startPoint x: 154, startPoint y: 368, endPoint x: 127, endPoint y: 313, distance: 61.0
click at [154, 368] on div at bounding box center [536, 383] width 1072 height 766
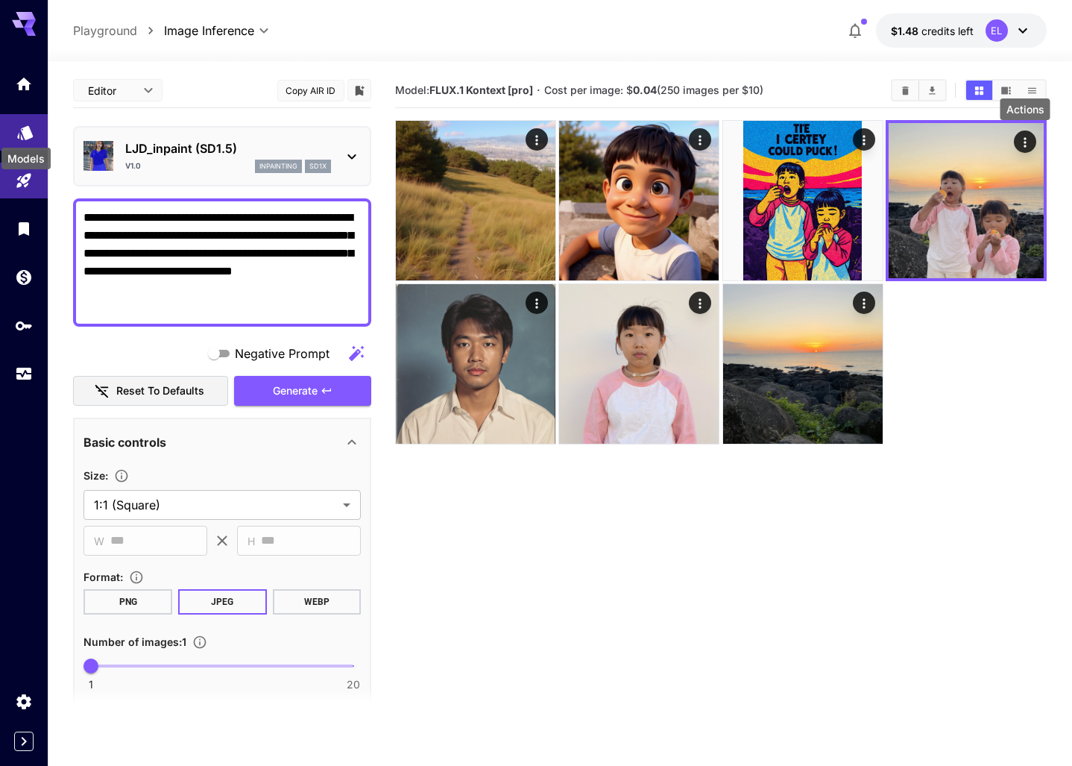
click at [22, 124] on icon "Models" at bounding box center [25, 128] width 18 height 18
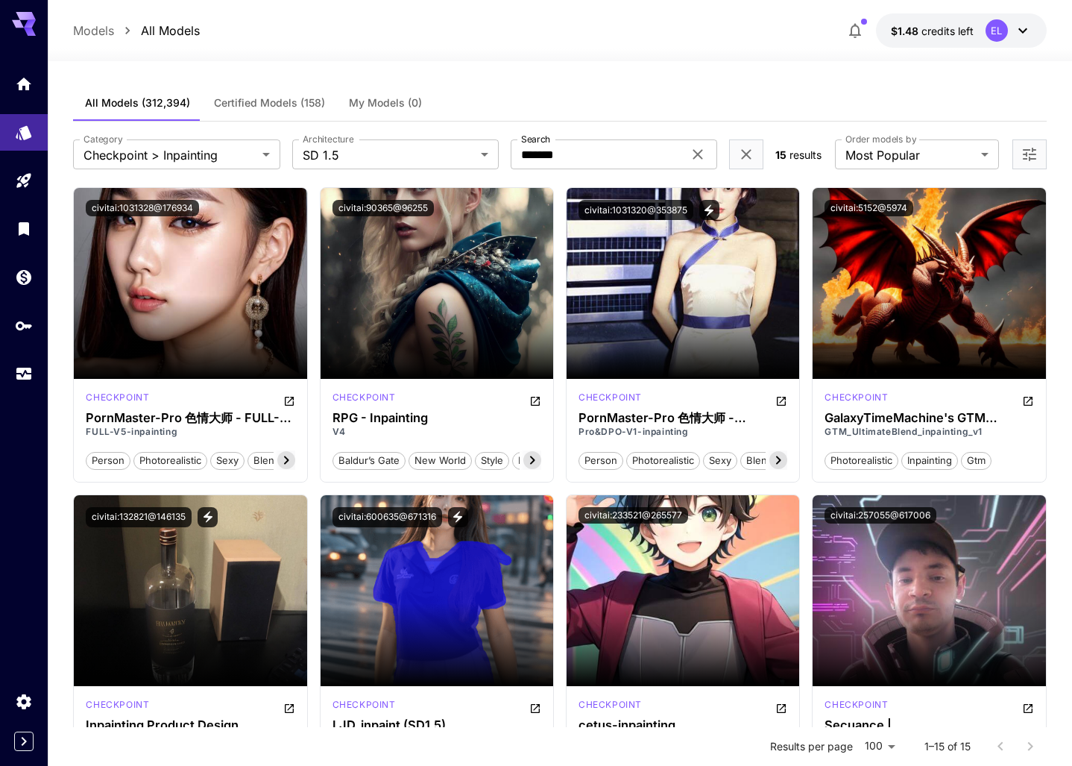
click at [898, 141] on label "Order models by" at bounding box center [881, 139] width 71 height 13
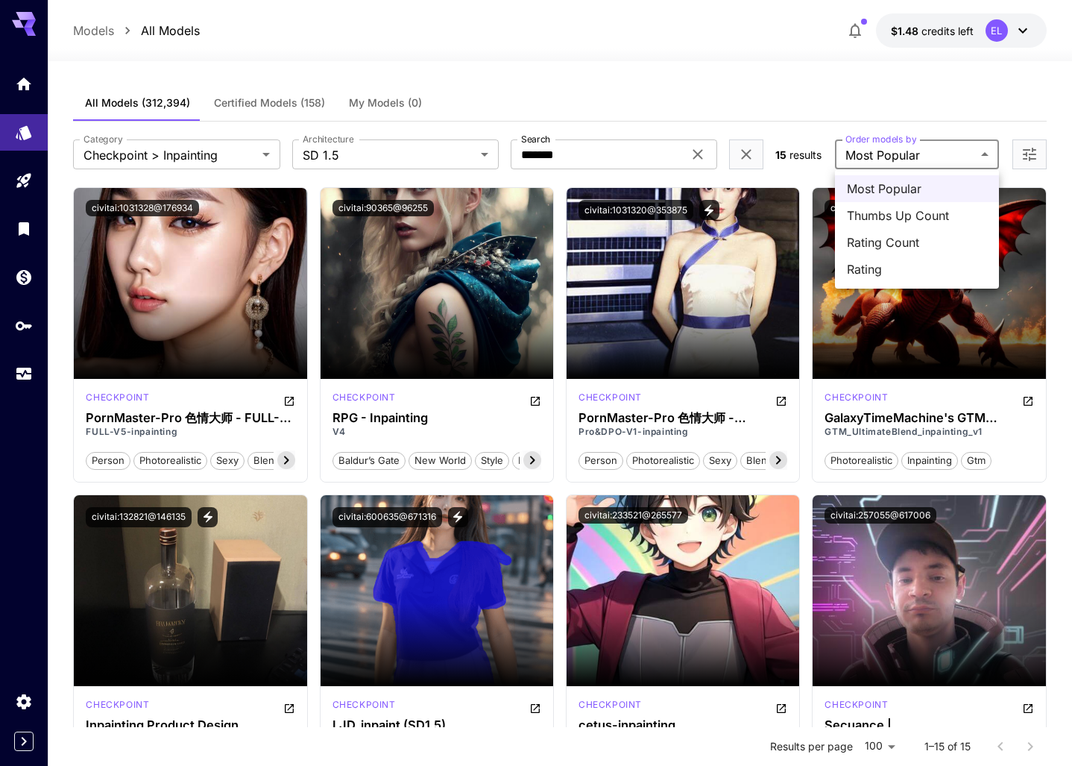
click at [896, 152] on body "**********" at bounding box center [536, 744] width 1072 height 1488
drag, startPoint x: 894, startPoint y: 208, endPoint x: 841, endPoint y: 154, distance: 75.9
click at [882, 157] on div "Most Popular Thumbs Up Count Rating Count Rating" at bounding box center [536, 383] width 1072 height 766
click at [622, 152] on div at bounding box center [536, 383] width 1072 height 766
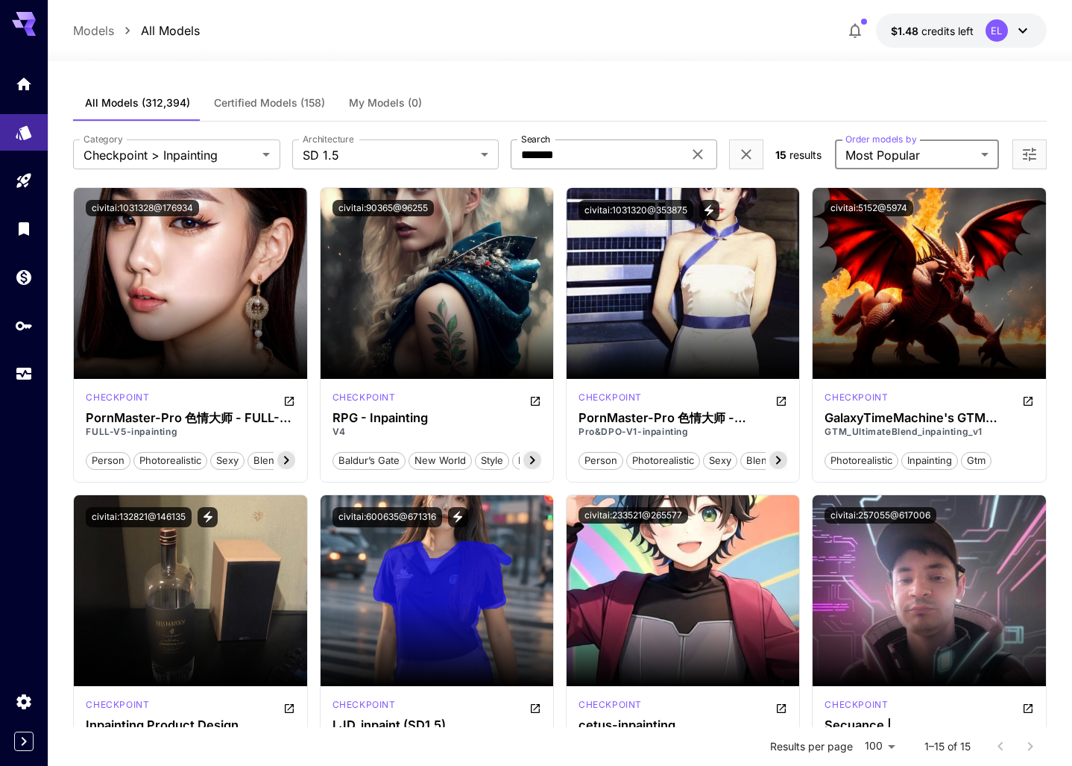
click at [608, 153] on input "*******" at bounding box center [597, 154] width 172 height 30
click at [424, 154] on body "**********" at bounding box center [536, 744] width 1072 height 1488
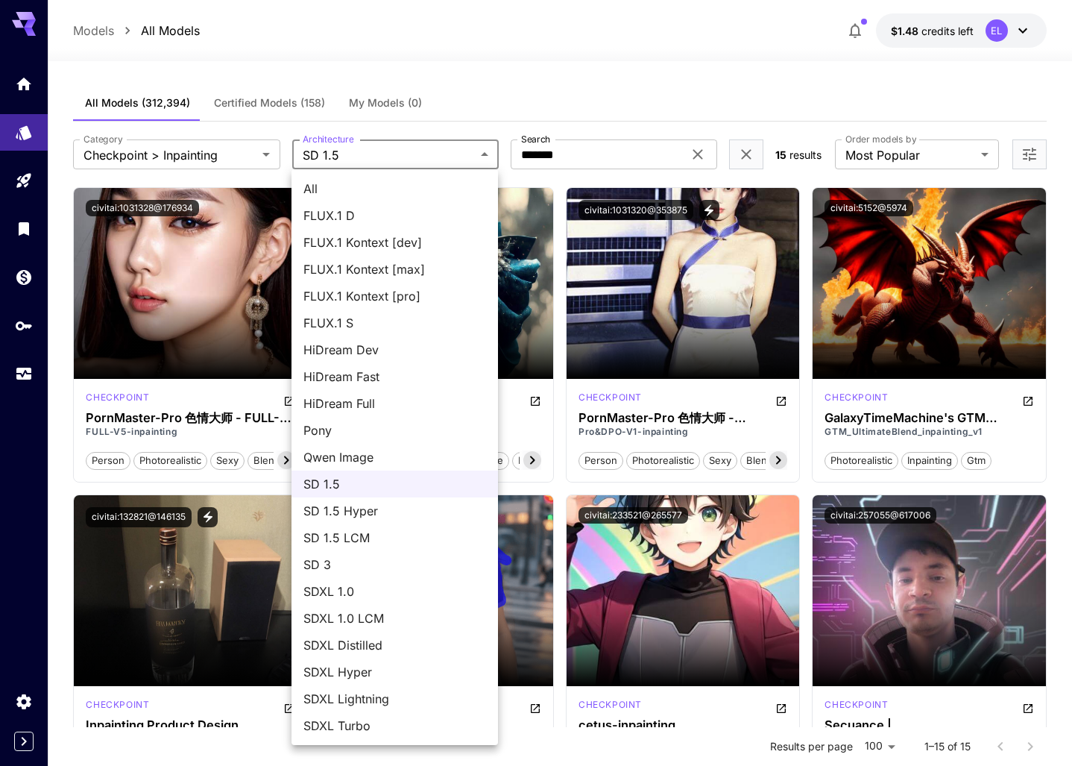
click at [361, 595] on span "SDXL 1.0" at bounding box center [395, 591] width 183 height 18
type input "****"
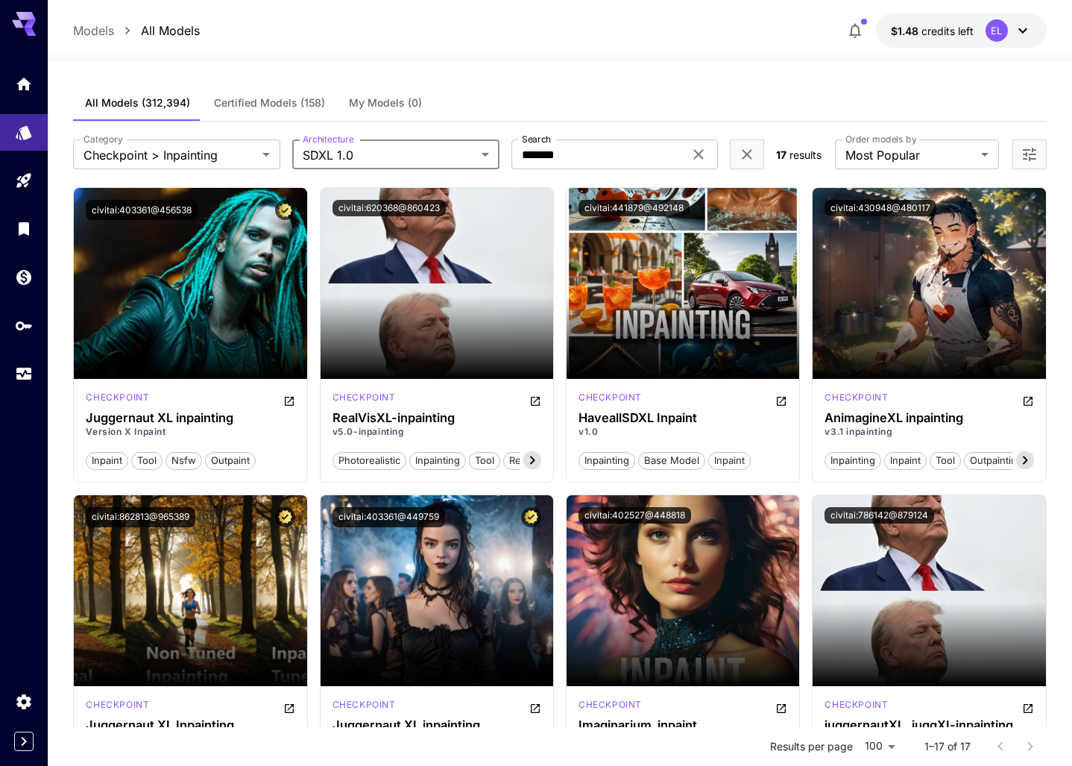
click at [855, 36] on icon "button" at bounding box center [855, 31] width 18 height 18
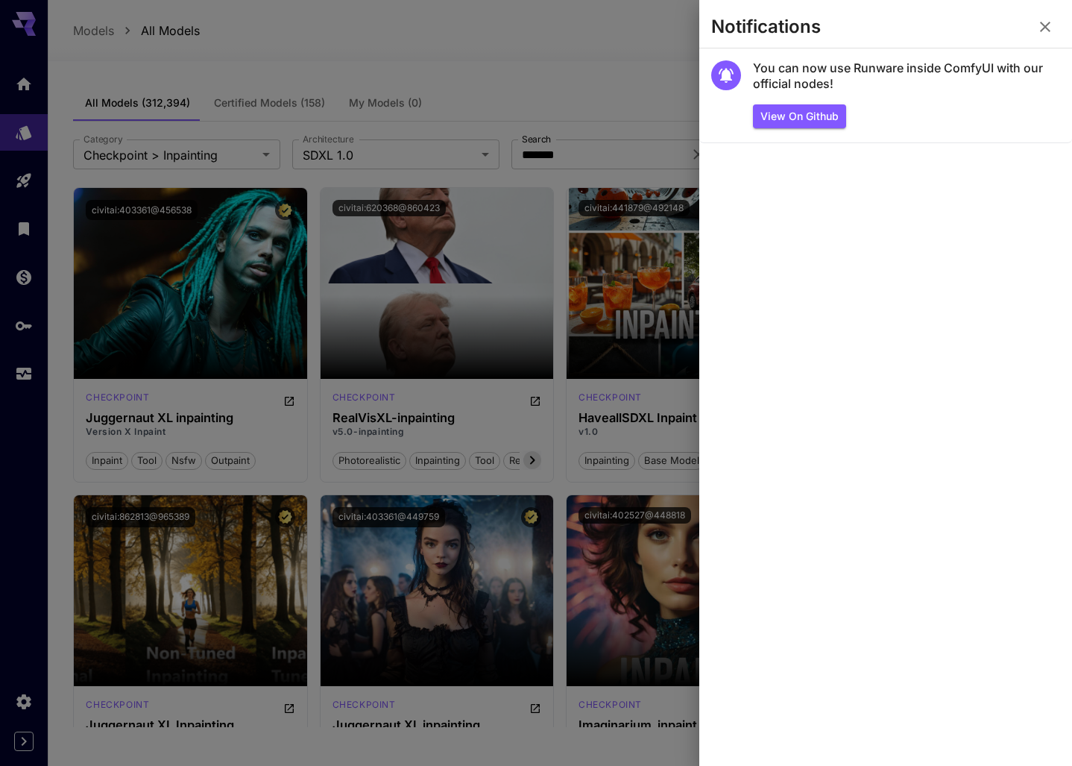
click at [575, 52] on div at bounding box center [536, 383] width 1072 height 766
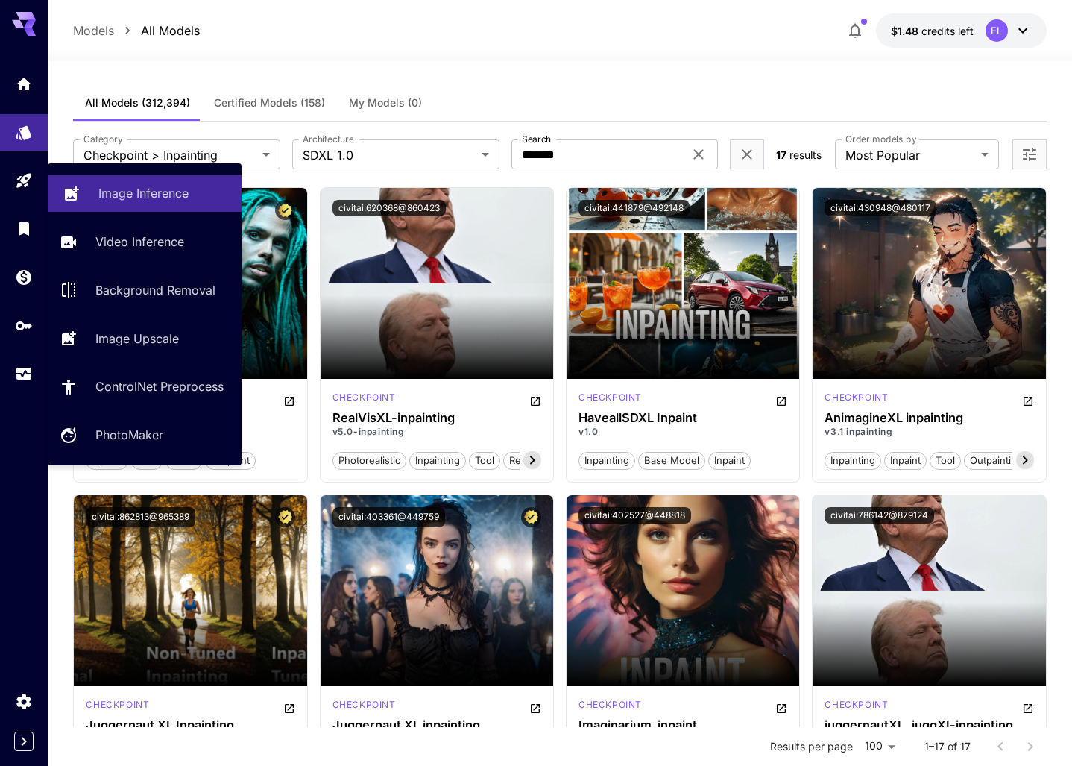
click at [130, 186] on p "Image Inference" at bounding box center [143, 193] width 90 height 18
